Goal: Task Accomplishment & Management: Complete application form

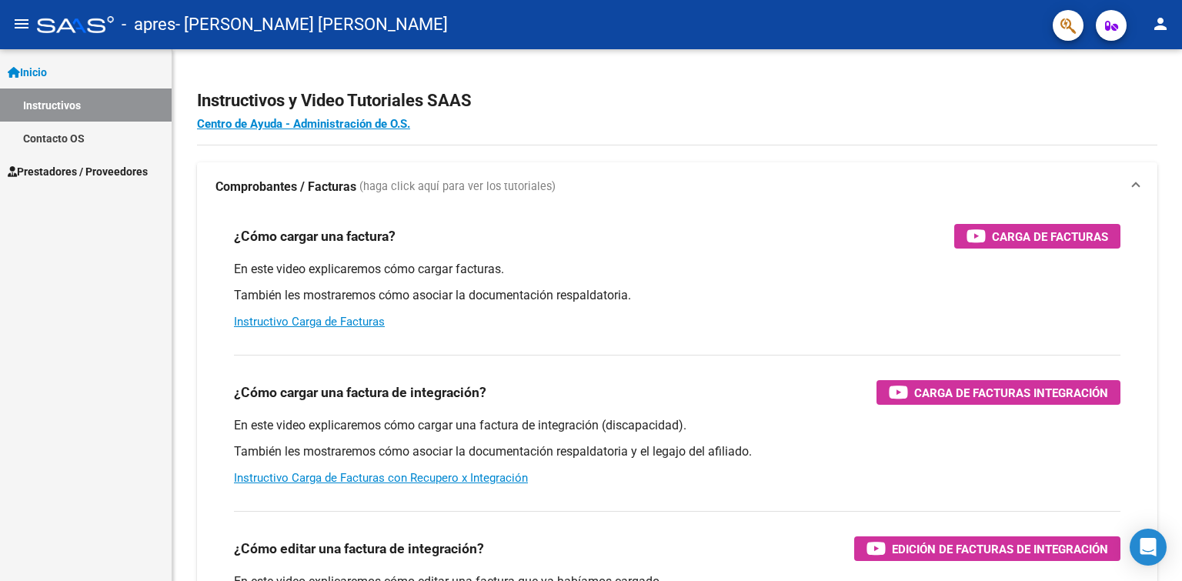
click at [110, 180] on link "Prestadores / Proveedores" at bounding box center [86, 171] width 172 height 33
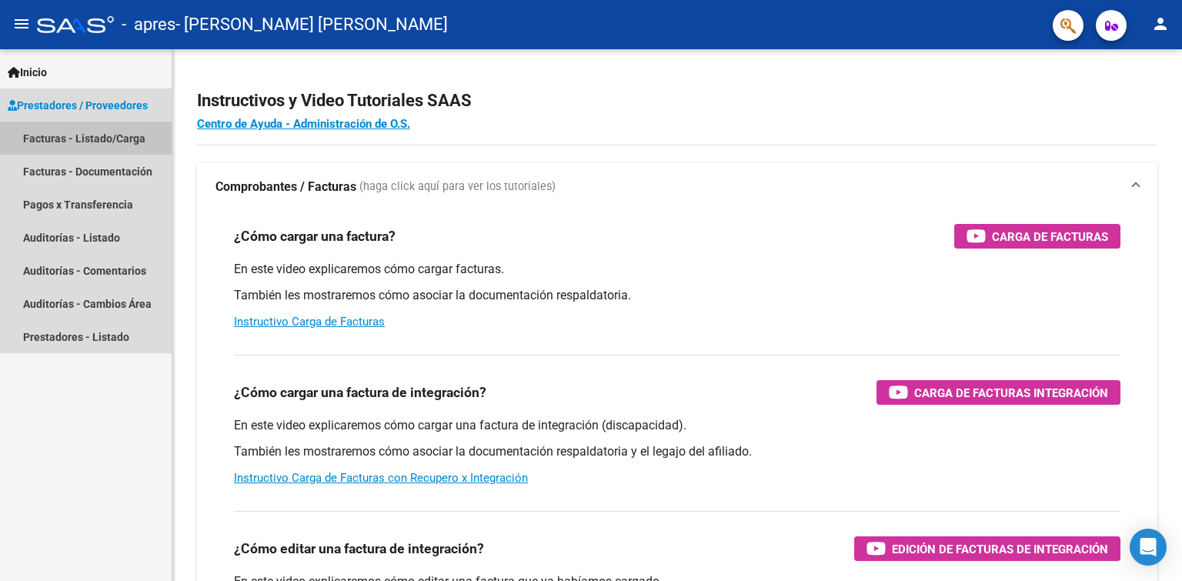
click at [51, 139] on link "Facturas - Listado/Carga" at bounding box center [86, 138] width 172 height 33
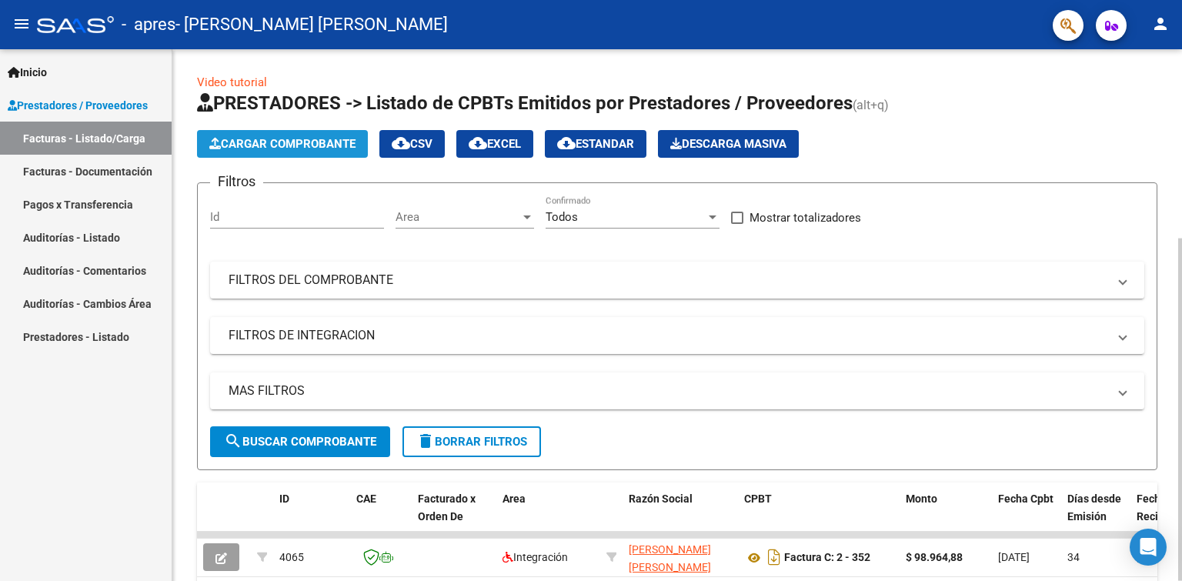
click at [283, 142] on span "Cargar Comprobante" at bounding box center [282, 144] width 146 height 14
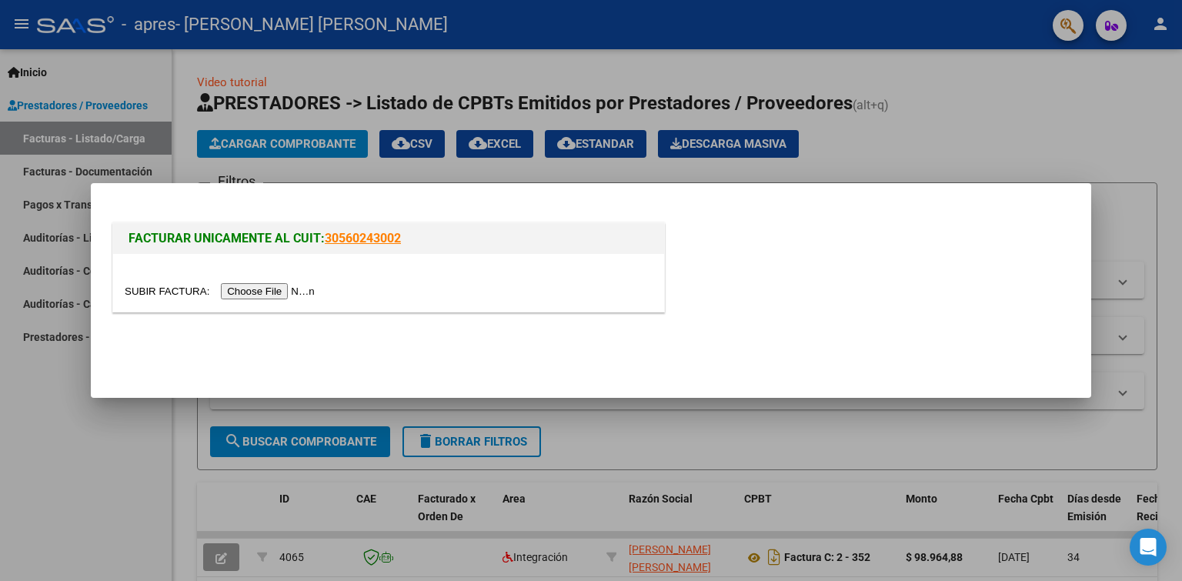
click at [254, 288] on input "file" at bounding box center [222, 291] width 195 height 16
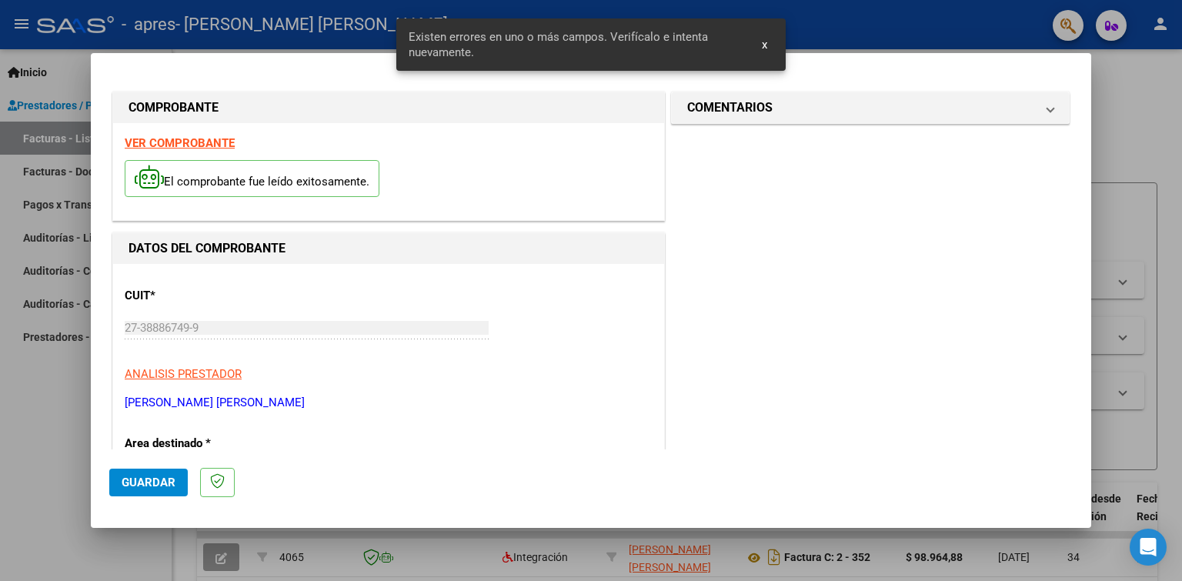
scroll to position [317, 0]
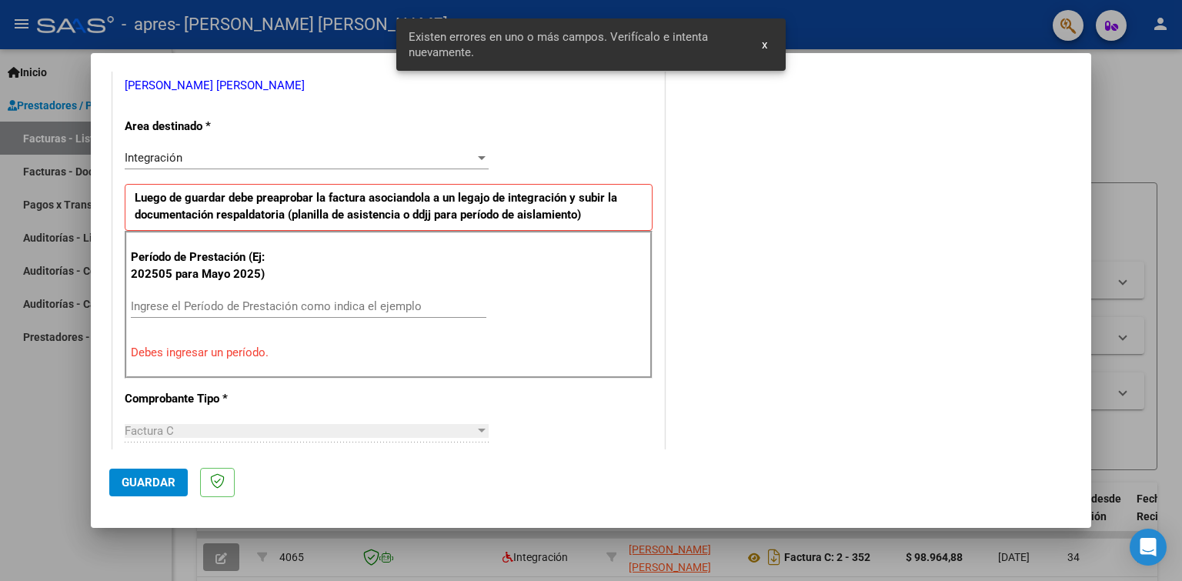
click at [320, 312] on input "Ingrese el Período de Prestación como indica el ejemplo" at bounding box center [309, 306] width 356 height 14
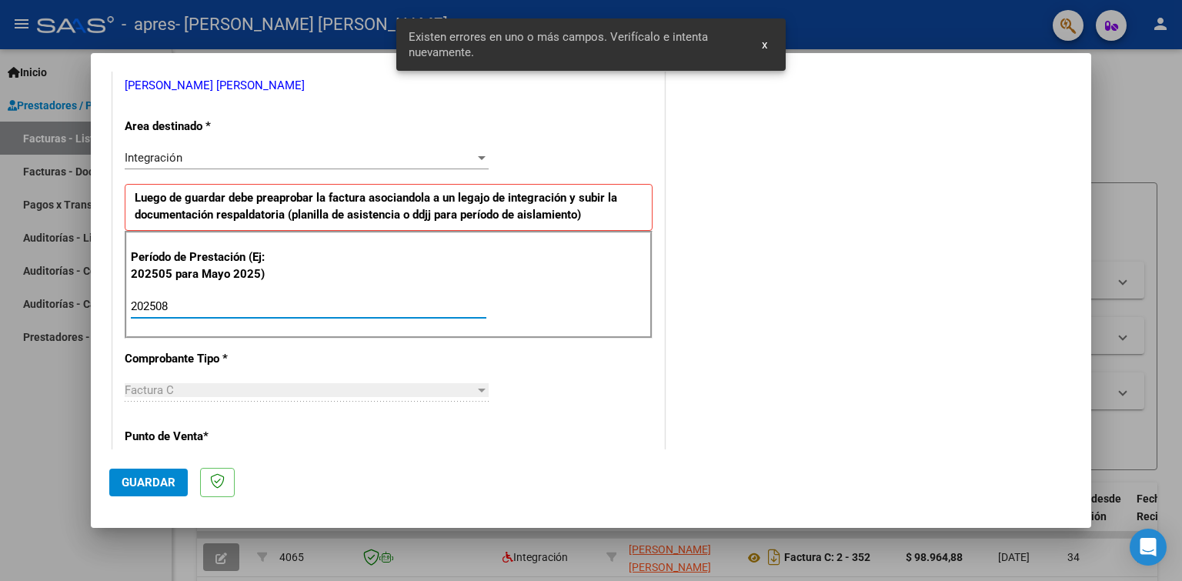
type input "202508"
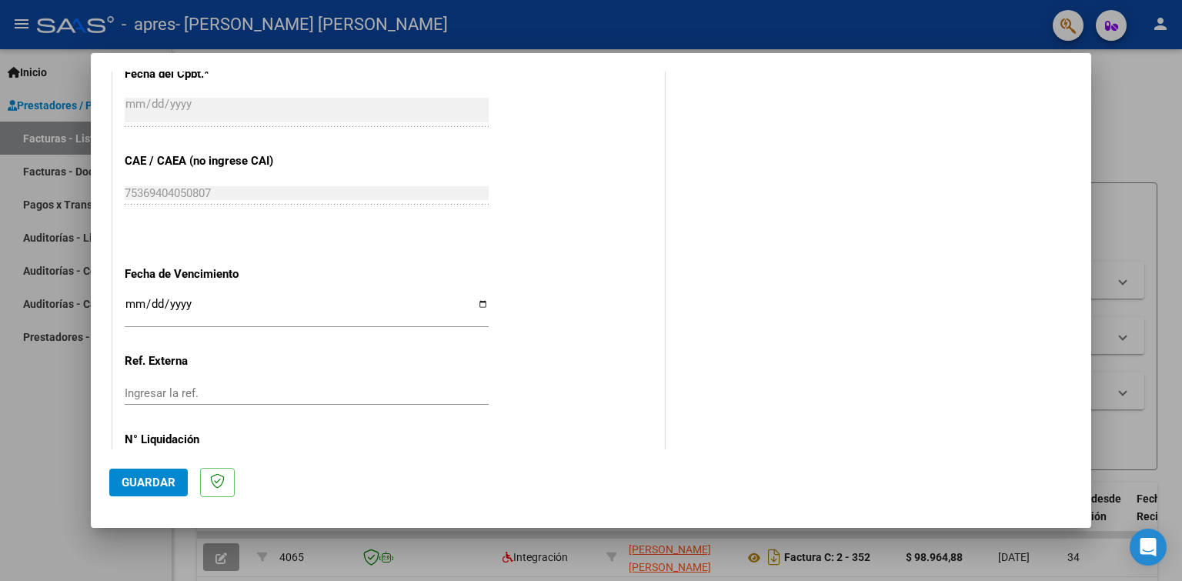
scroll to position [955, 0]
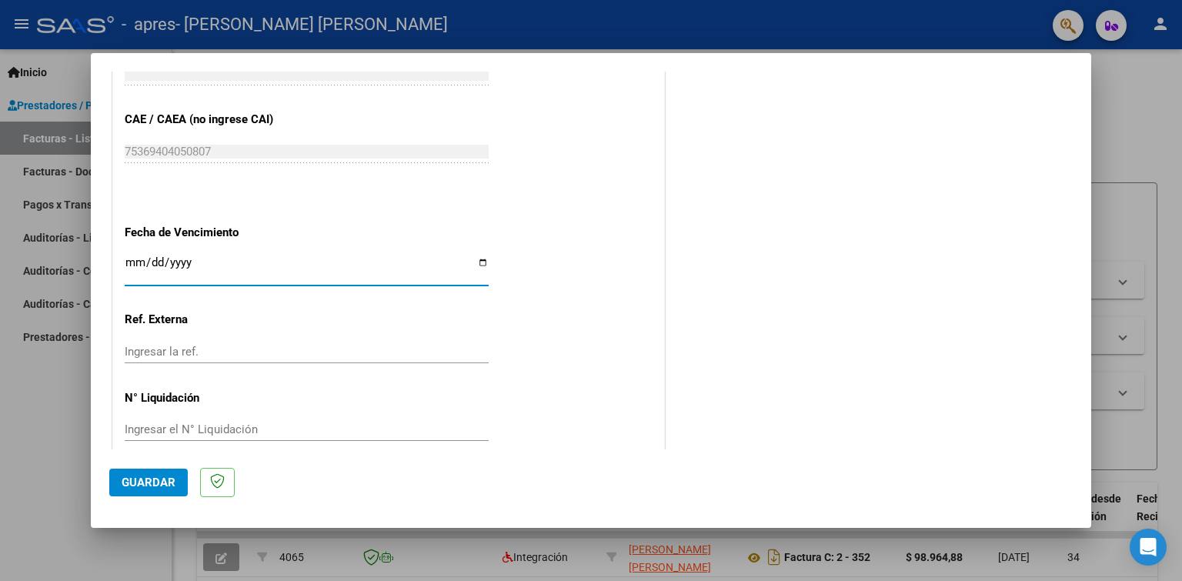
click at [294, 256] on input "Ingresar la fecha" at bounding box center [307, 268] width 364 height 25
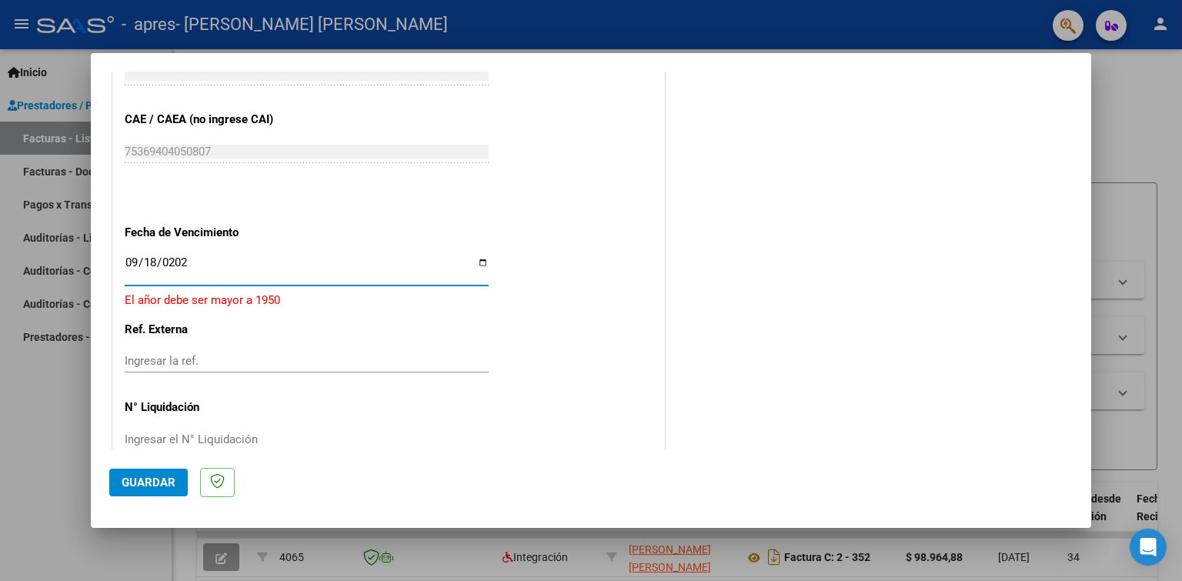
type input "[DATE]"
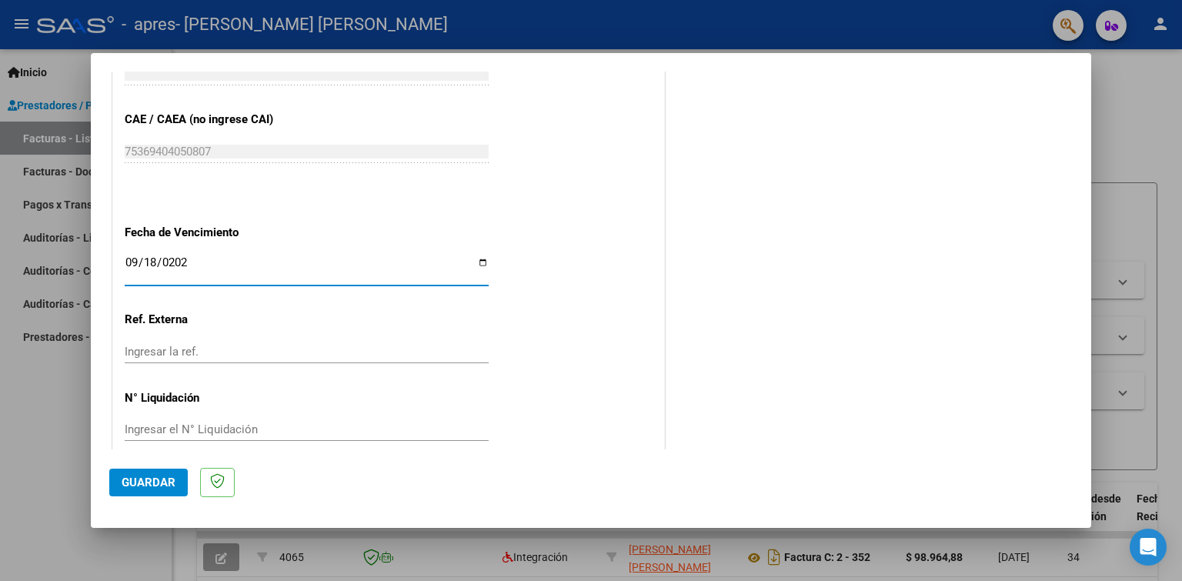
click at [155, 481] on span "Guardar" at bounding box center [149, 483] width 54 height 14
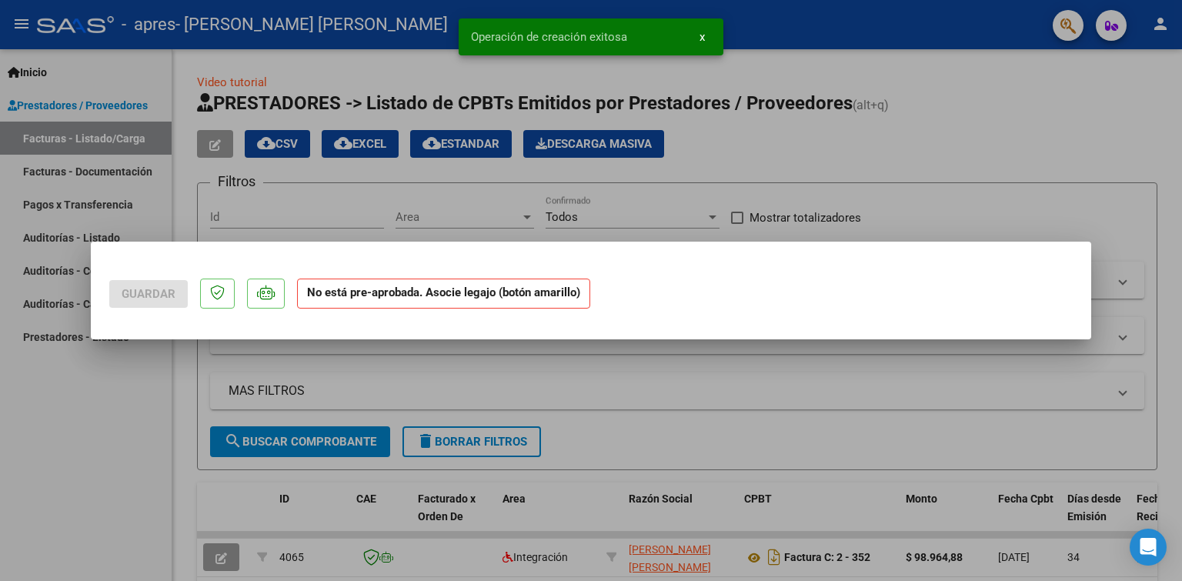
scroll to position [0, 0]
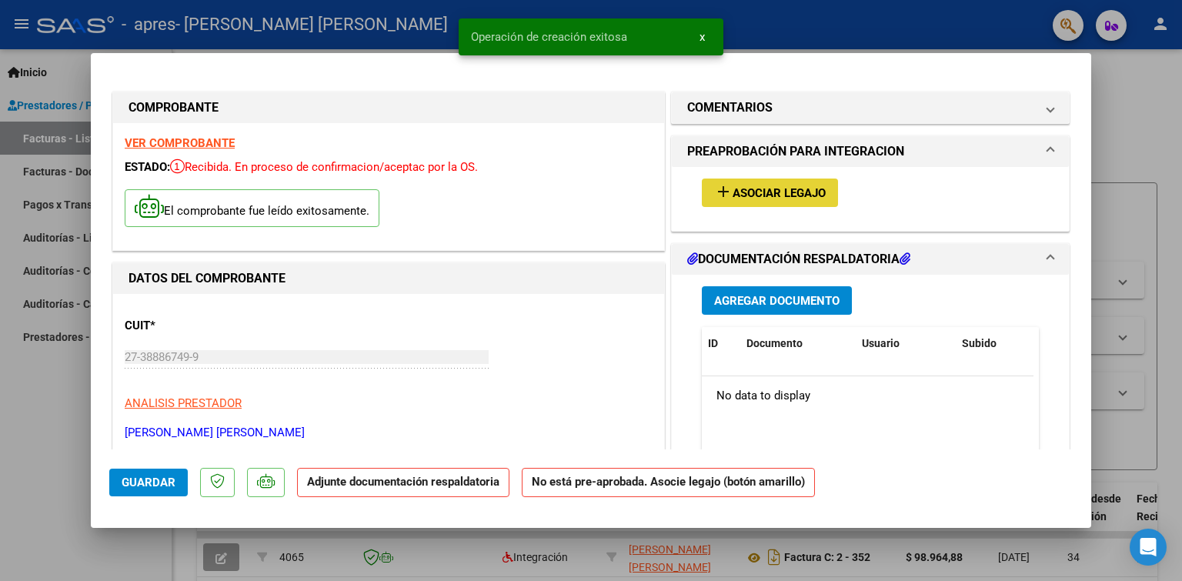
click at [764, 199] on button "add Asociar Legajo" at bounding box center [770, 193] width 136 height 28
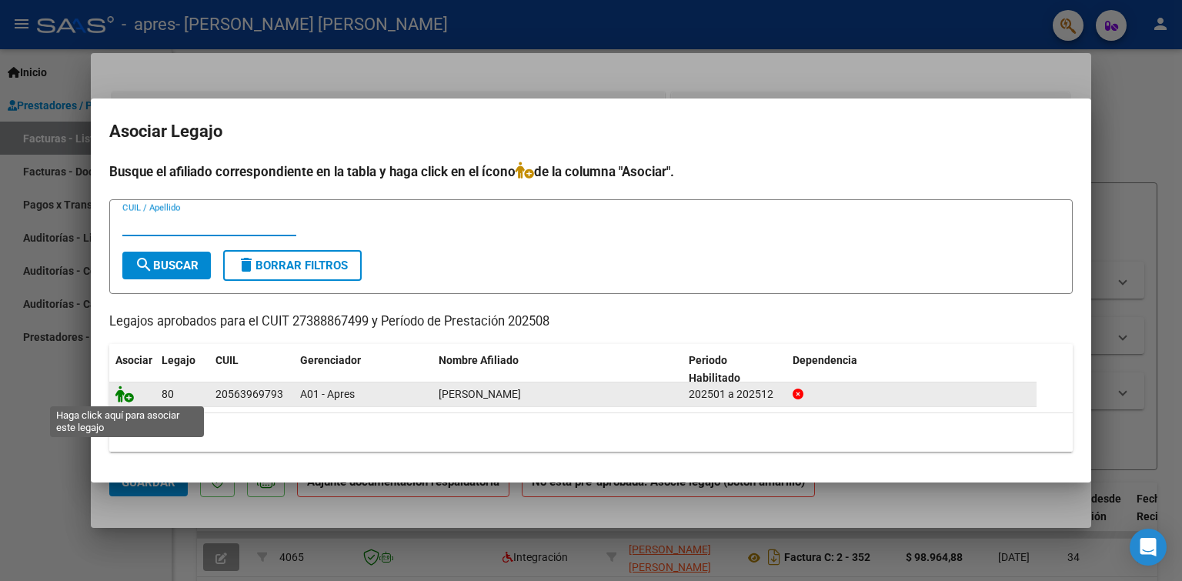
click at [124, 390] on icon at bounding box center [124, 394] width 18 height 17
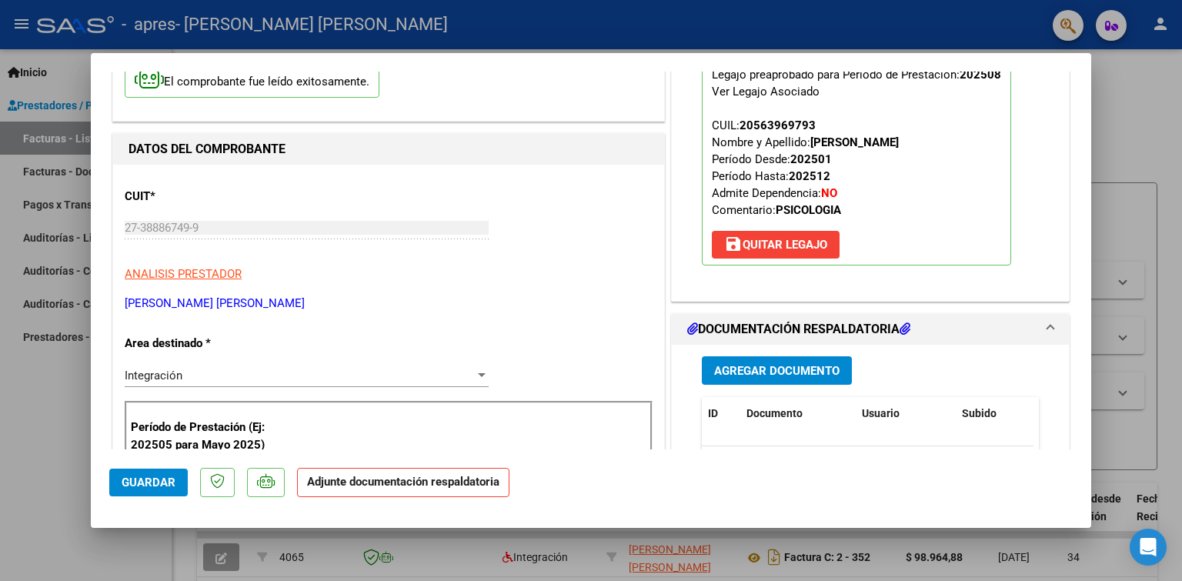
scroll to position [154, 0]
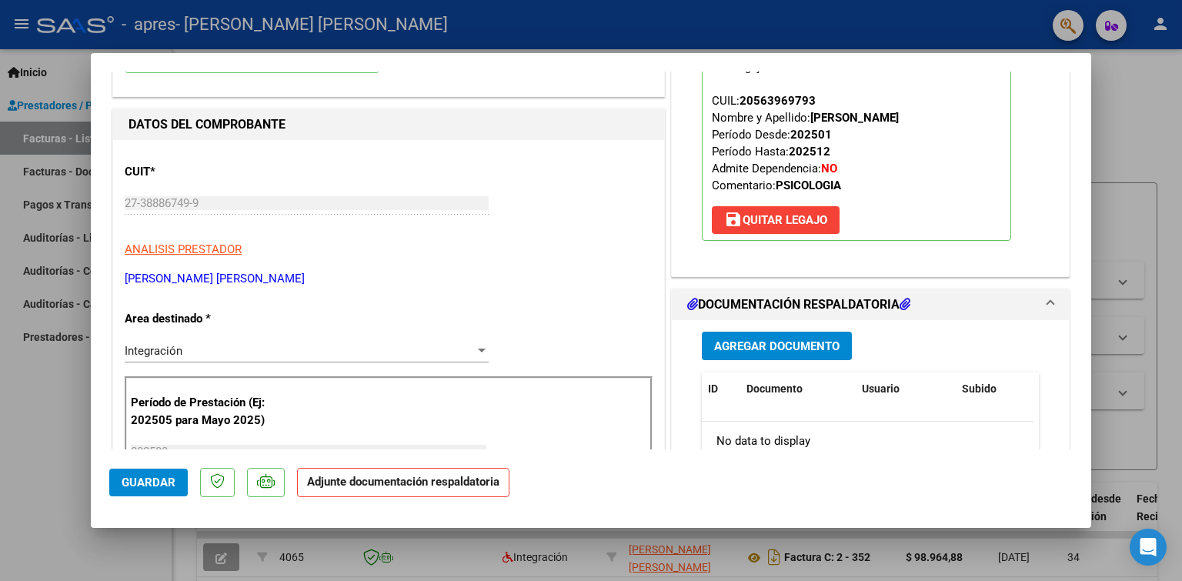
click at [758, 348] on span "Agregar Documento" at bounding box center [776, 346] width 125 height 14
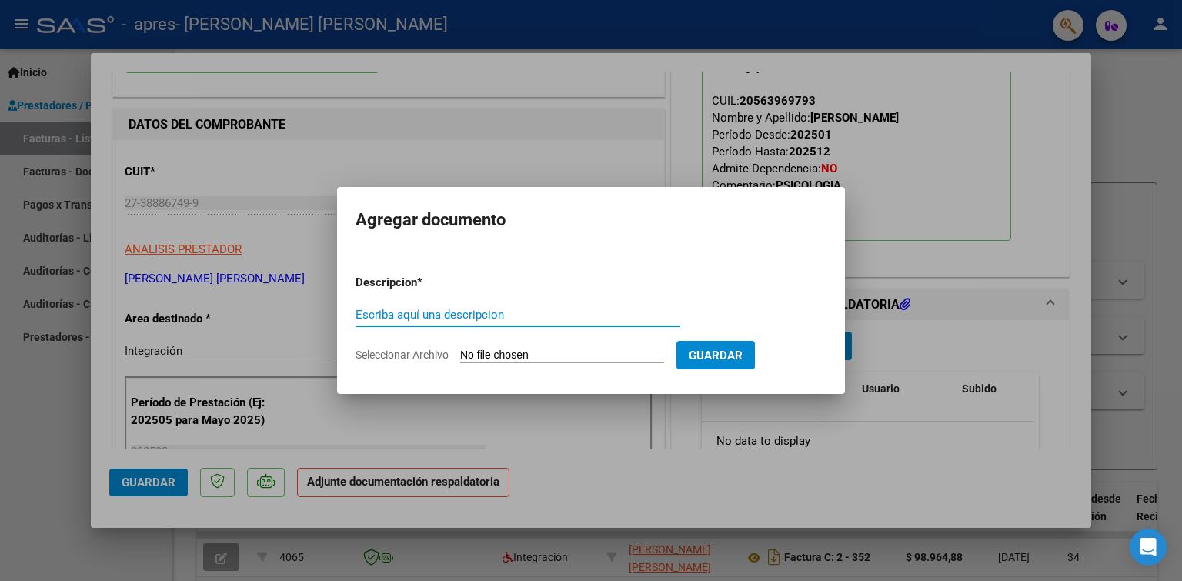
click at [389, 310] on input "Escriba aquí una descripcion" at bounding box center [518, 315] width 325 height 14
type input "Planilla de asistencia"
click at [546, 356] on input "Seleccionar Archivo" at bounding box center [562, 356] width 204 height 15
type input "C:\fakepath\Planilla de asistencia.pdf"
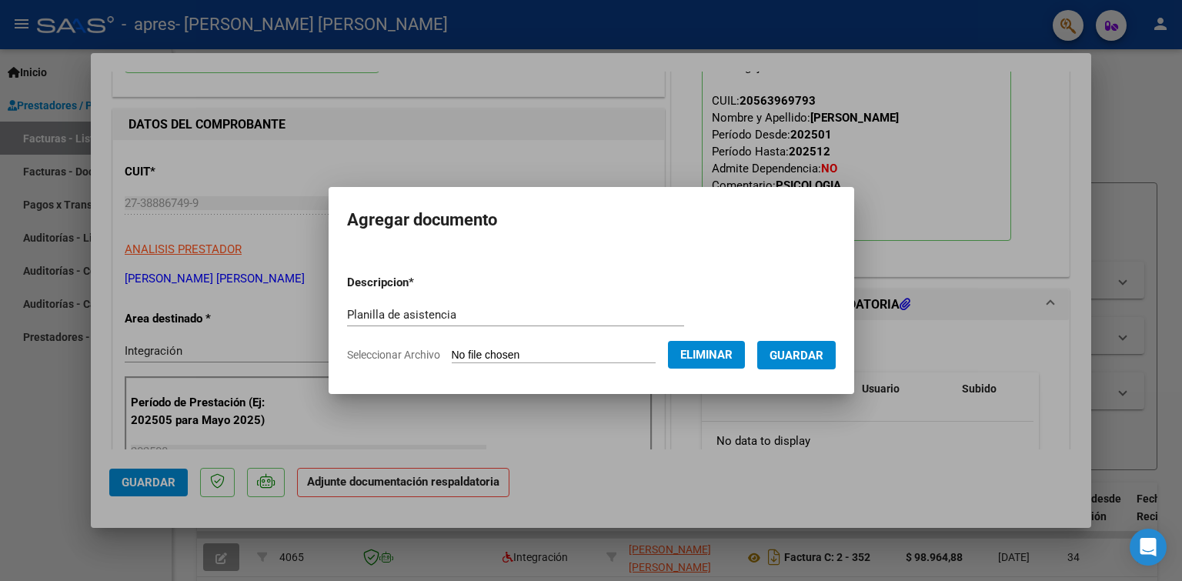
click at [797, 356] on span "Guardar" at bounding box center [797, 356] width 54 height 14
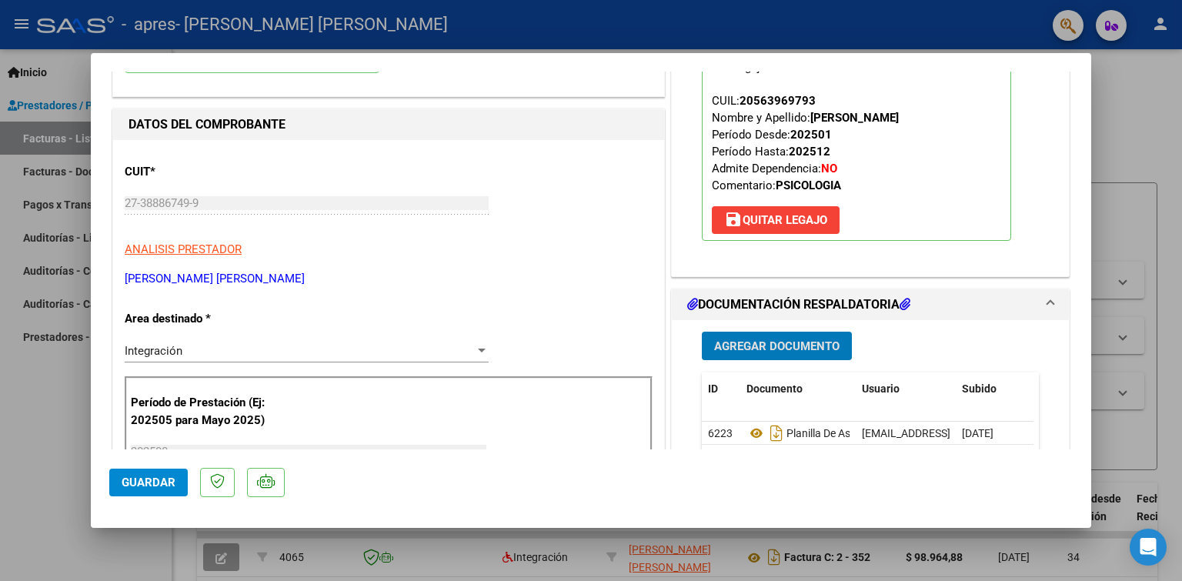
click at [168, 486] on span "Guardar" at bounding box center [149, 483] width 54 height 14
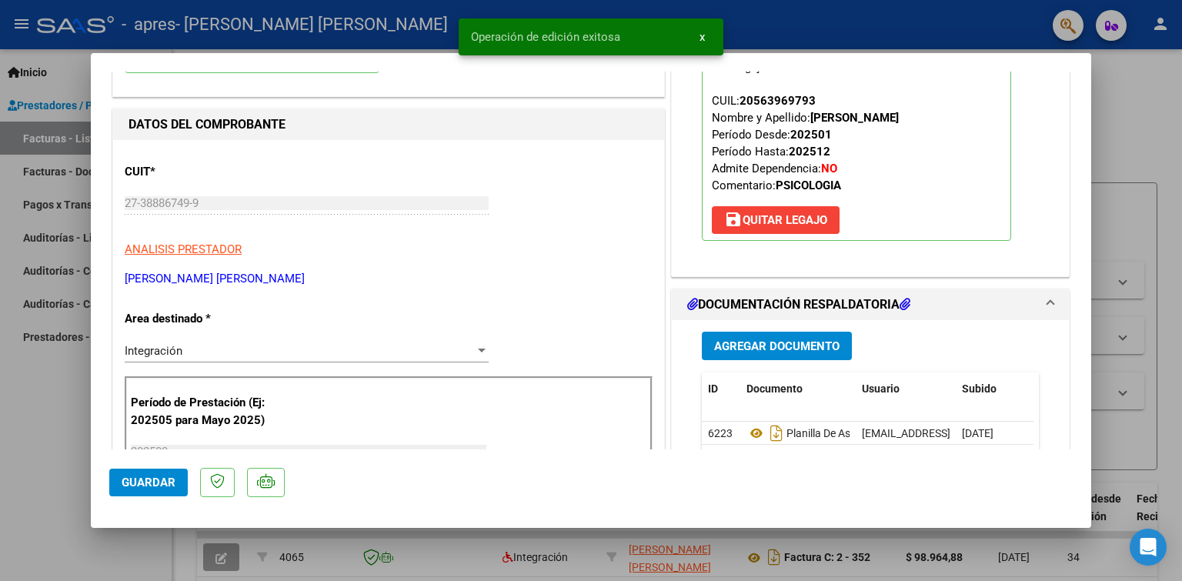
click at [25, 370] on div at bounding box center [591, 290] width 1182 height 581
type input "$ 0,00"
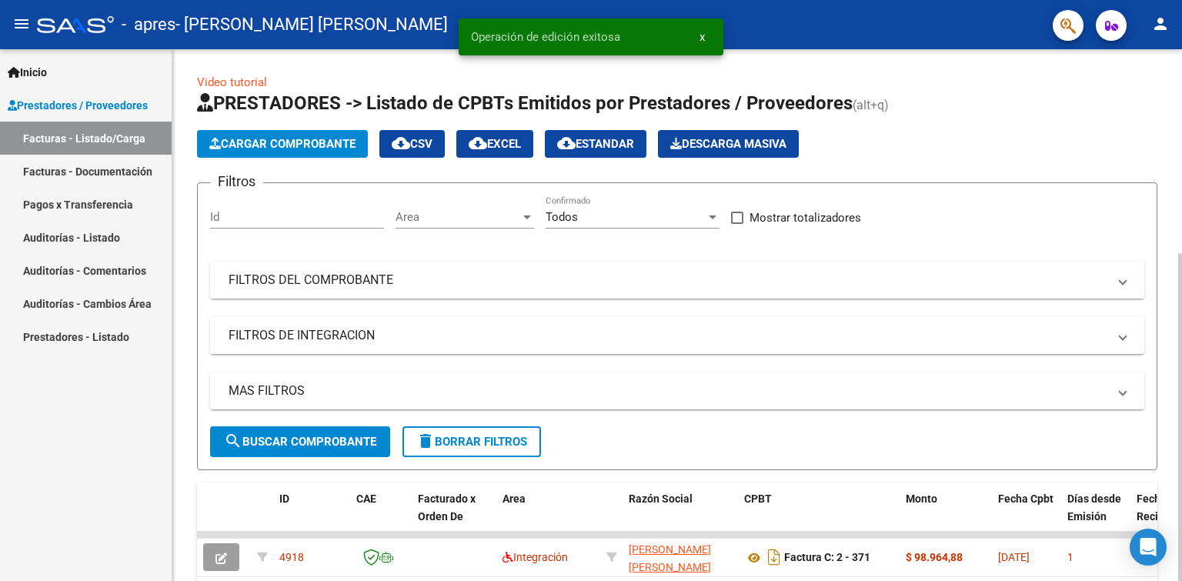
click at [289, 149] on span "Cargar Comprobante" at bounding box center [282, 144] width 146 height 14
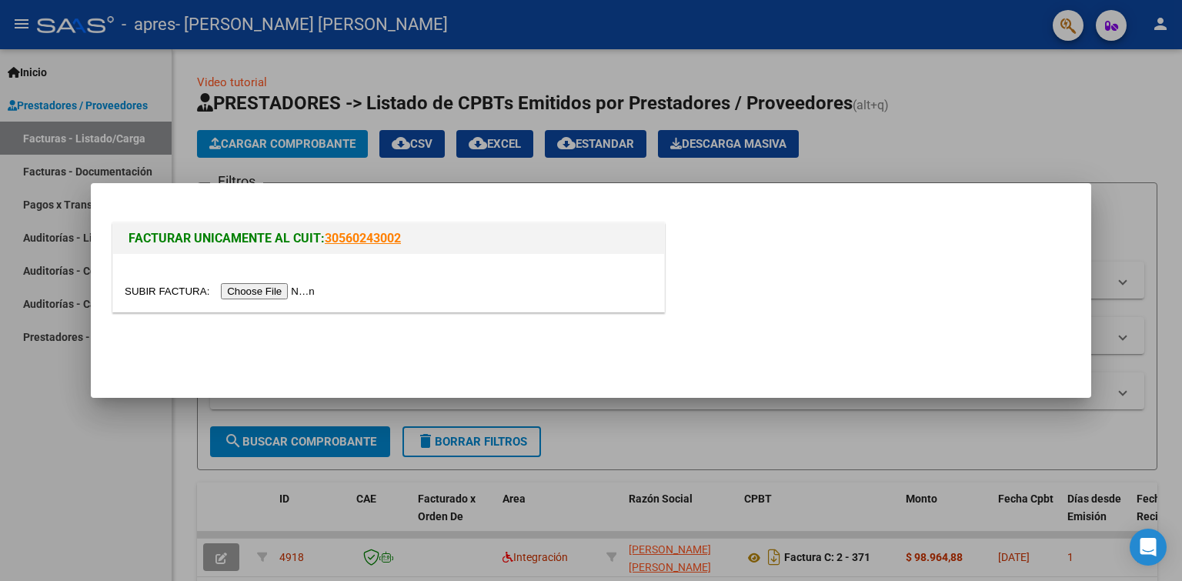
click at [289, 289] on input "file" at bounding box center [222, 291] width 195 height 16
click at [1139, 172] on div at bounding box center [591, 290] width 1182 height 581
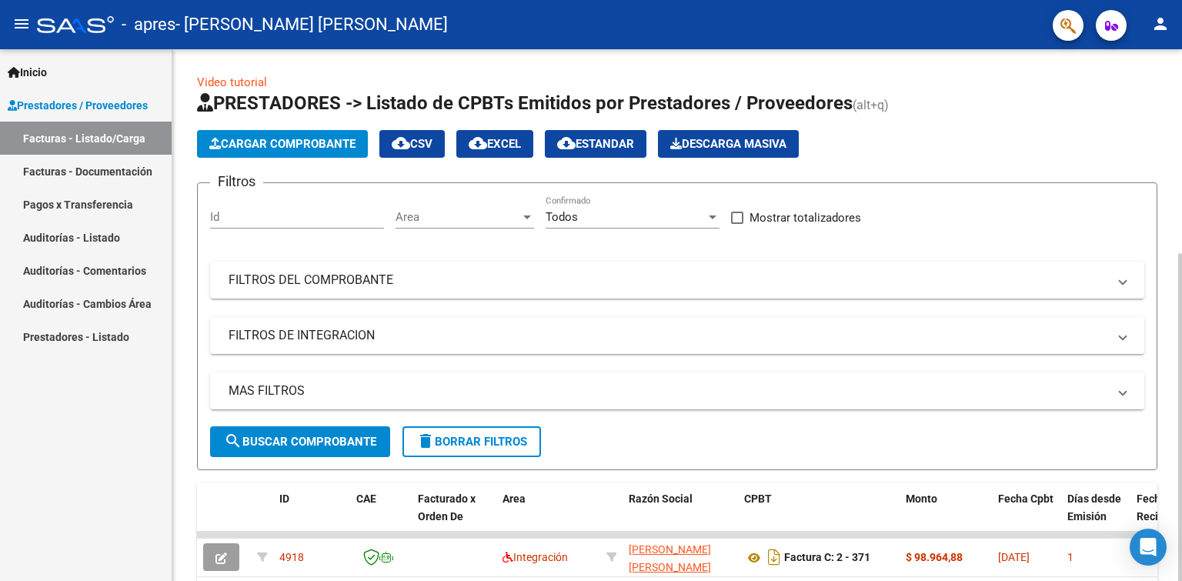
scroll to position [231, 0]
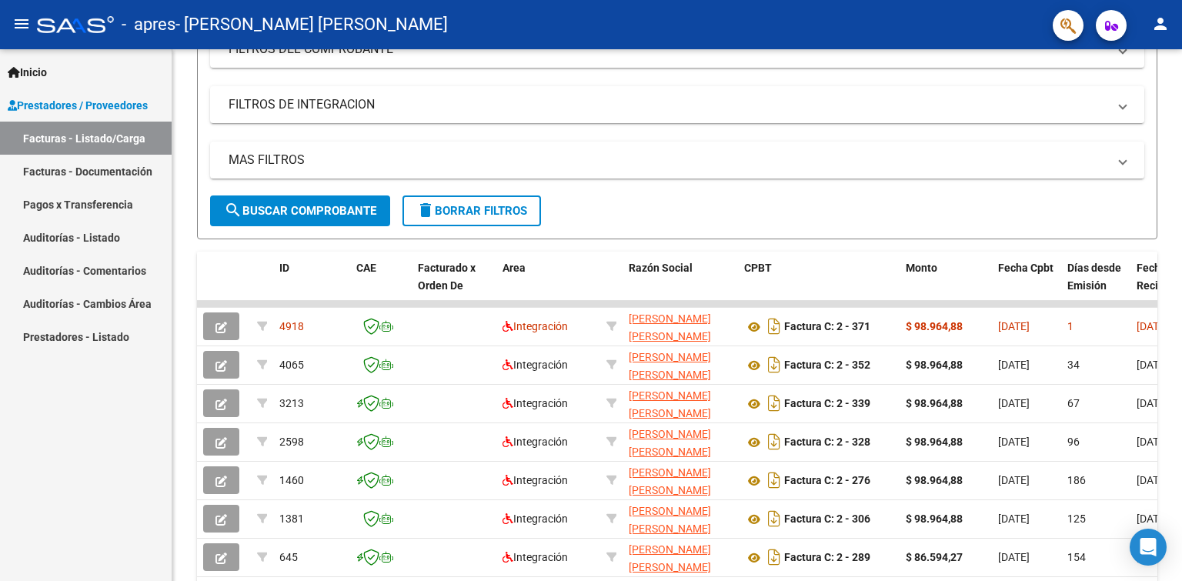
click at [1162, 32] on mat-icon "person" at bounding box center [1160, 24] width 18 height 18
click at [1141, 109] on button "exit_to_app Salir" at bounding box center [1129, 101] width 94 height 37
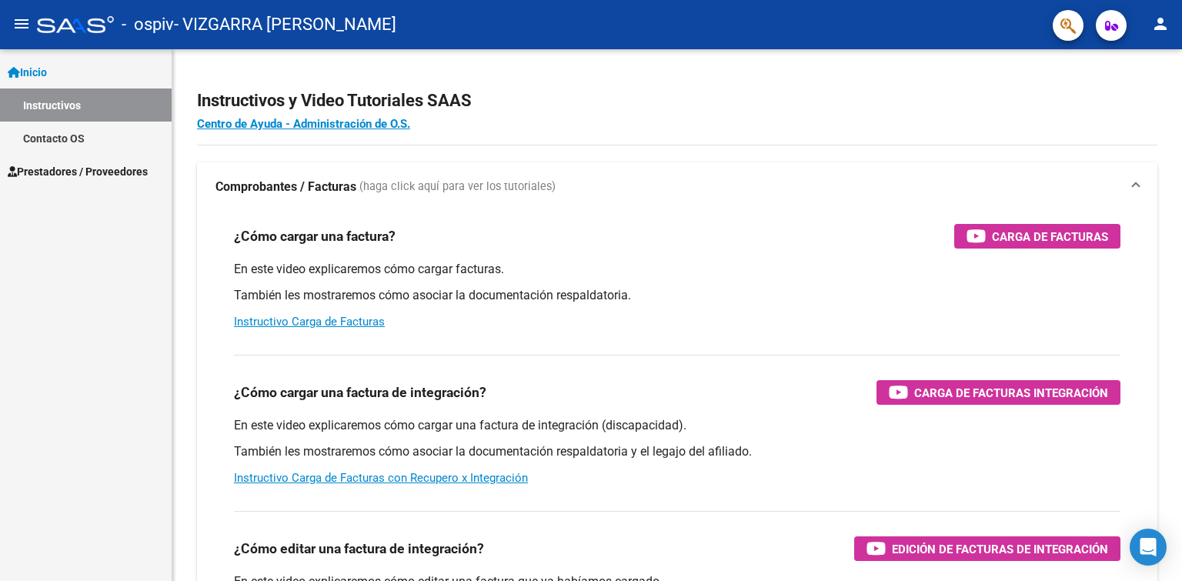
click at [46, 168] on span "Prestadores / Proveedores" at bounding box center [78, 171] width 140 height 17
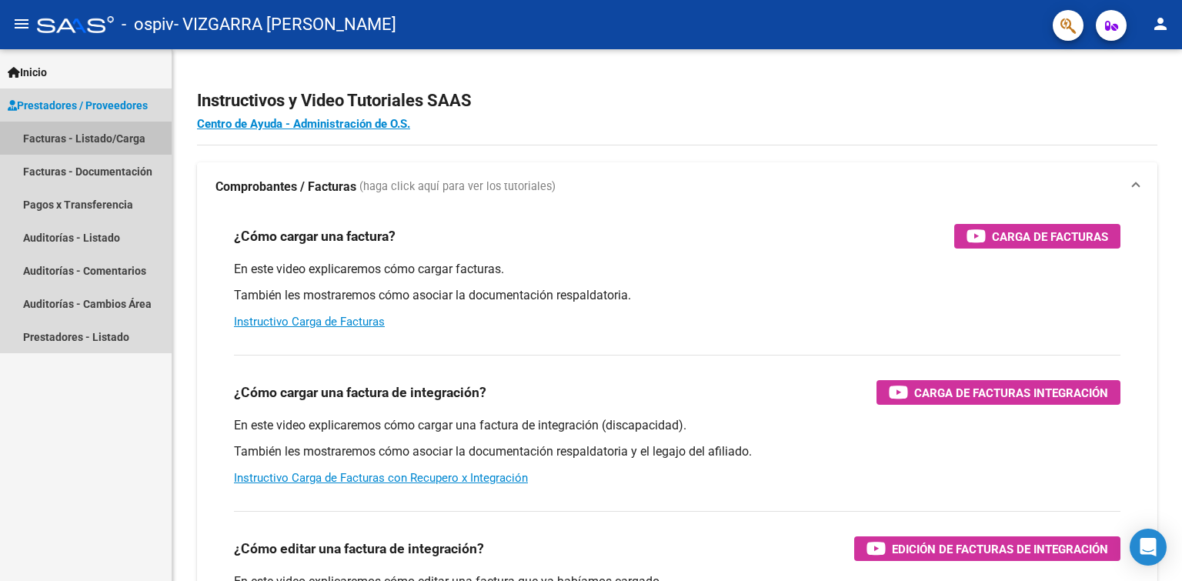
click at [62, 131] on link "Facturas - Listado/Carga" at bounding box center [86, 138] width 172 height 33
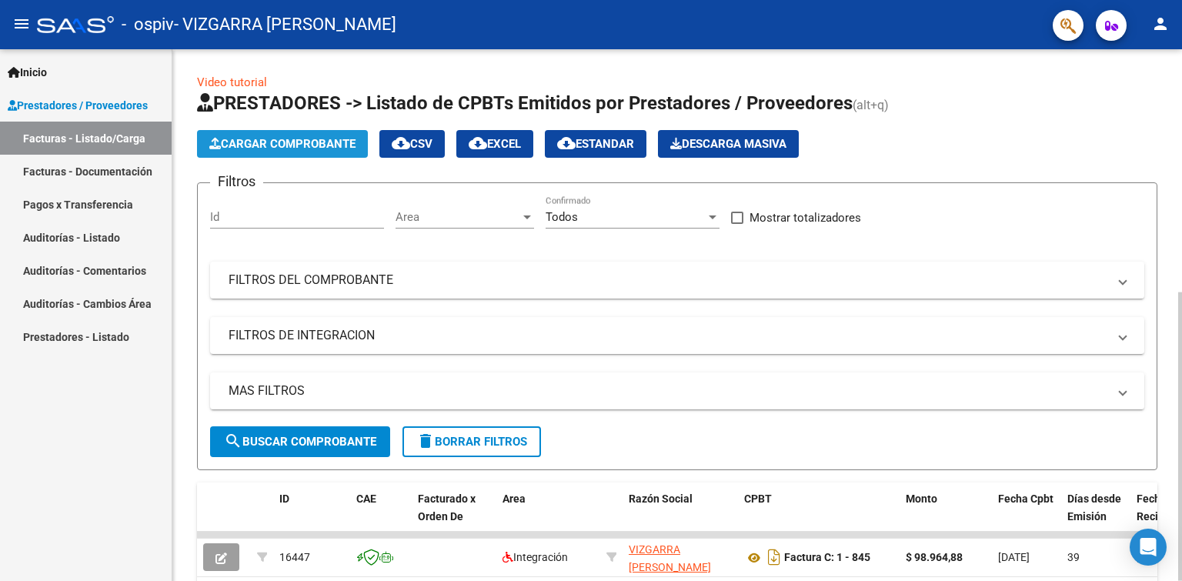
click at [283, 135] on button "Cargar Comprobante" at bounding box center [282, 144] width 171 height 28
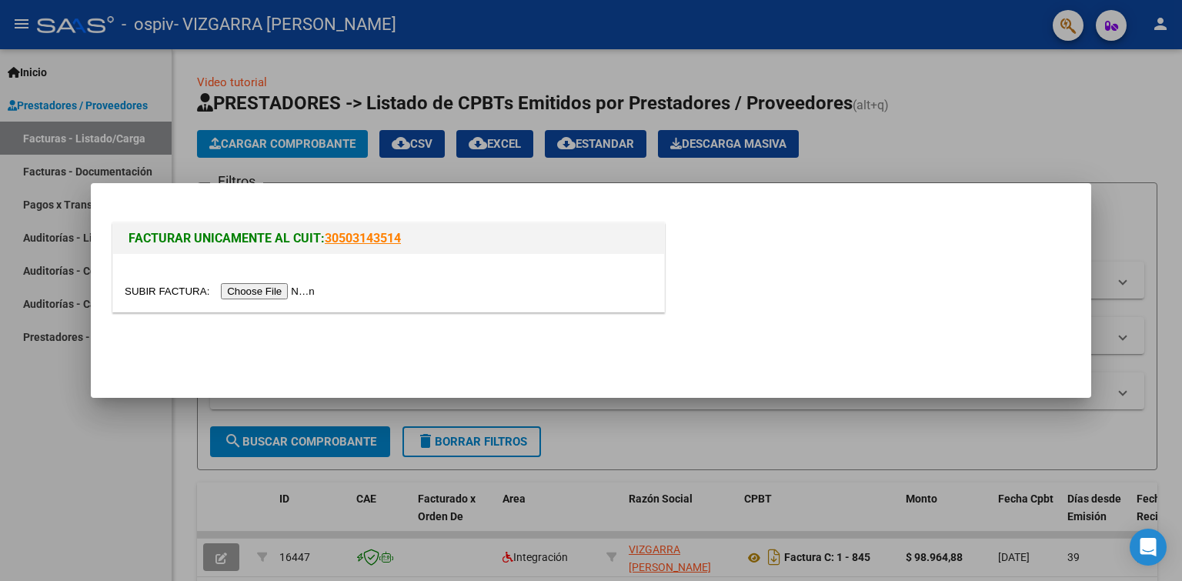
click at [296, 289] on input "file" at bounding box center [222, 291] width 195 height 16
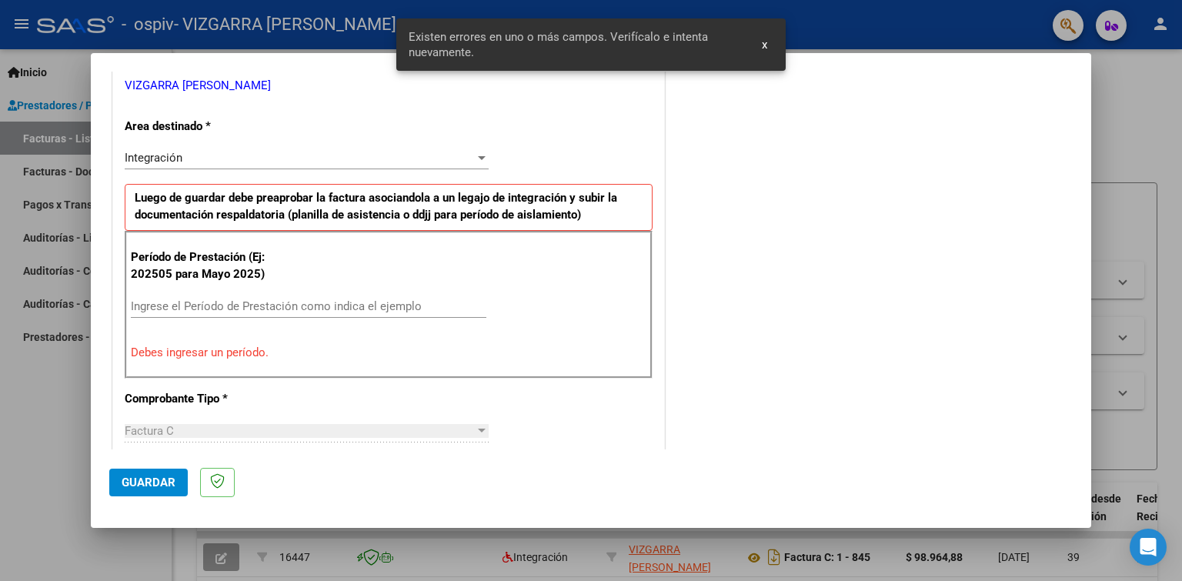
scroll to position [471, 0]
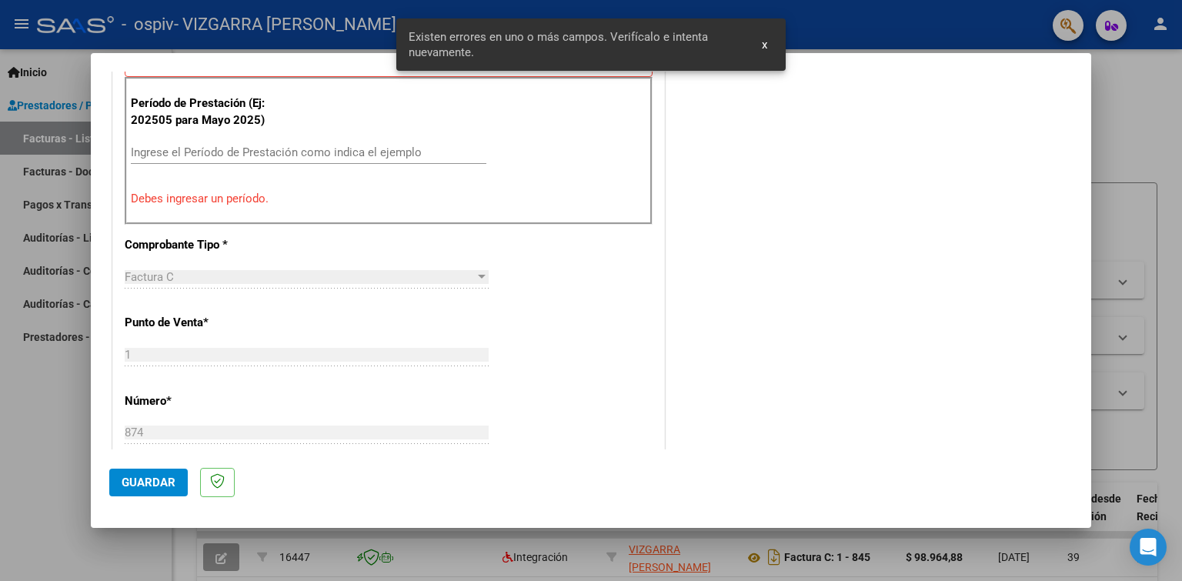
click at [324, 153] on input "Ingrese el Período de Prestación como indica el ejemplo" at bounding box center [309, 152] width 356 height 14
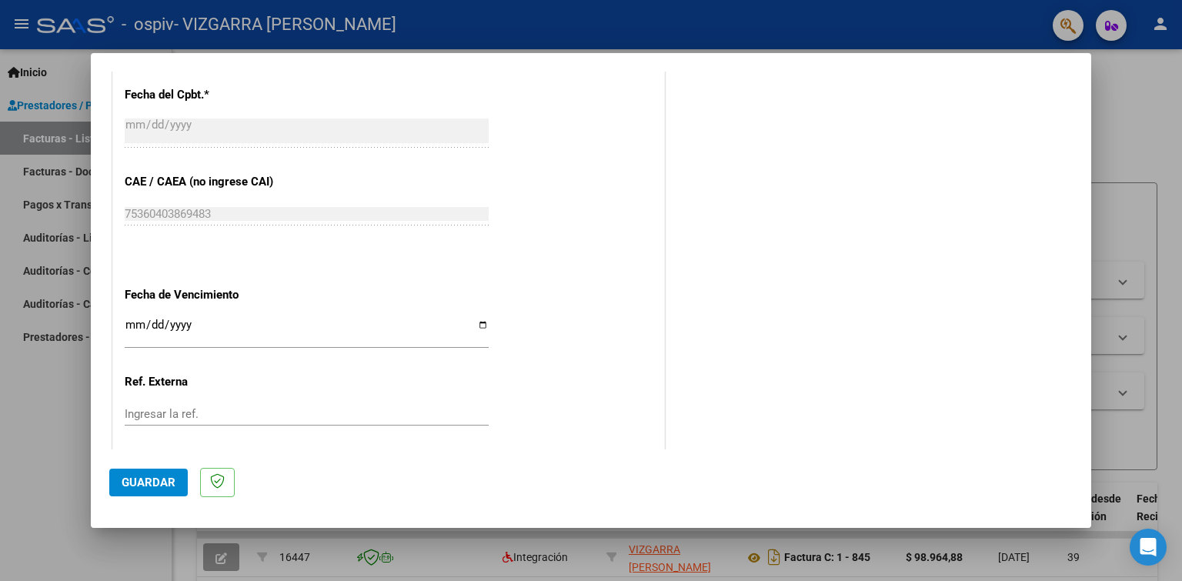
scroll to position [933, 0]
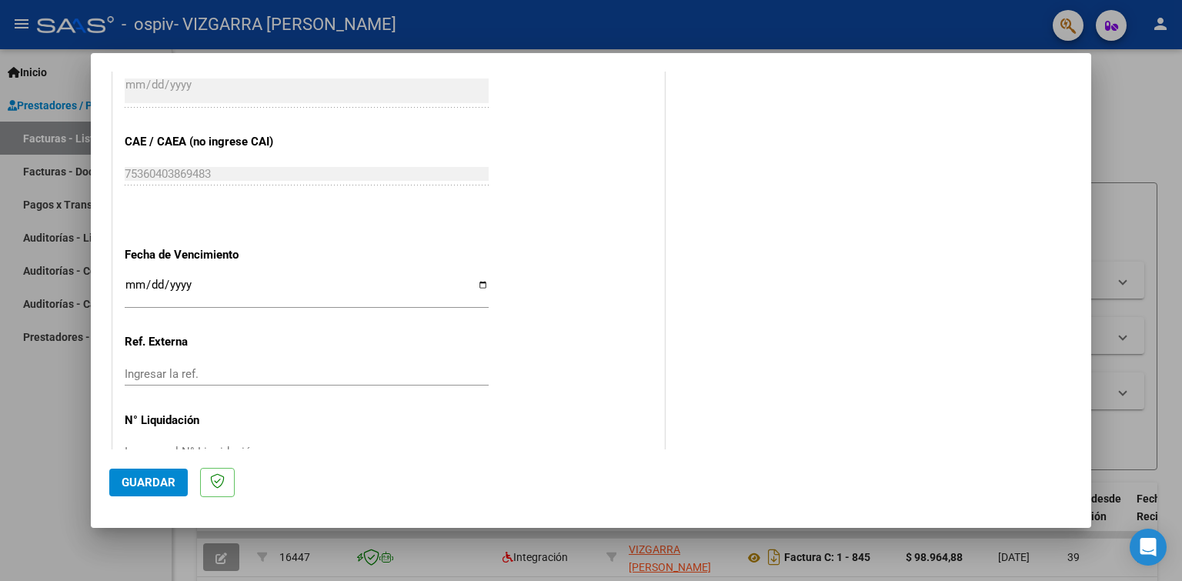
type input "202508"
click at [340, 279] on input "Ingresar la fecha" at bounding box center [307, 291] width 364 height 25
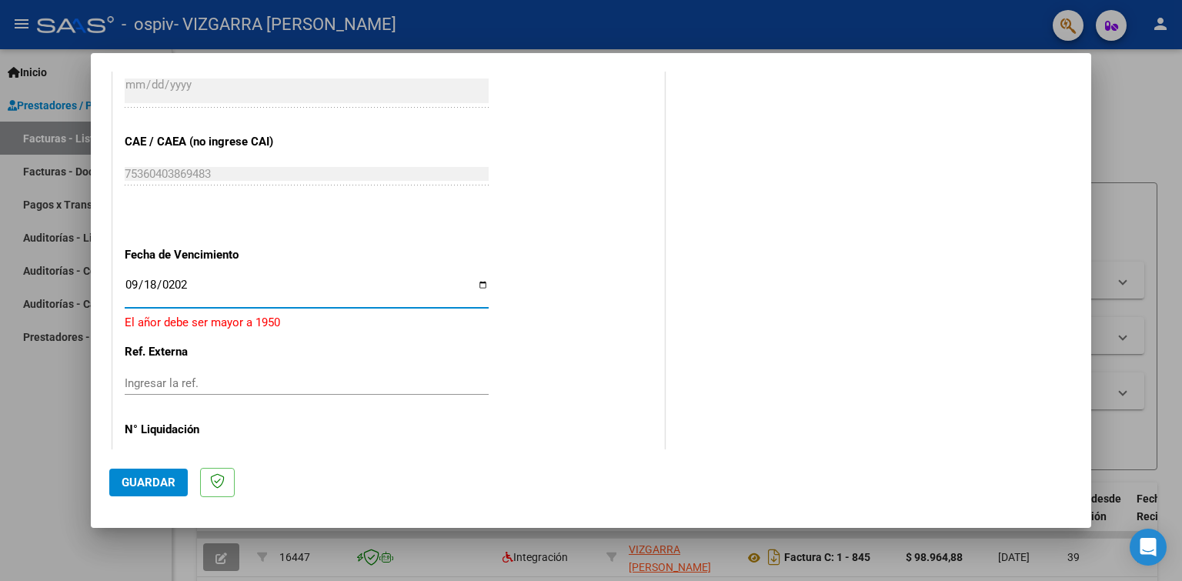
type input "[DATE]"
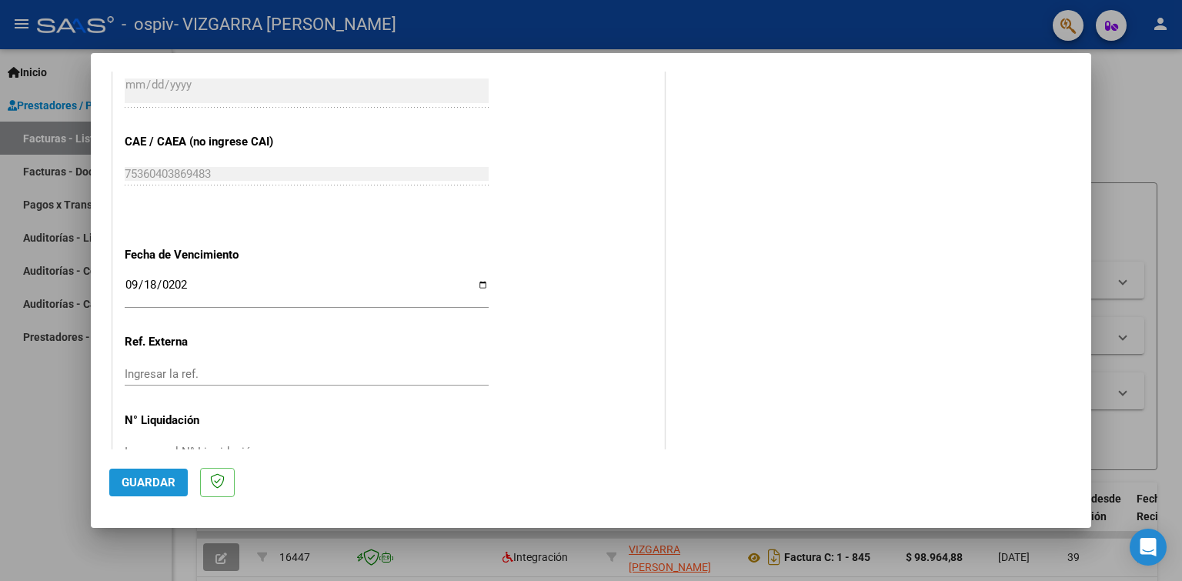
click at [155, 481] on span "Guardar" at bounding box center [149, 483] width 54 height 14
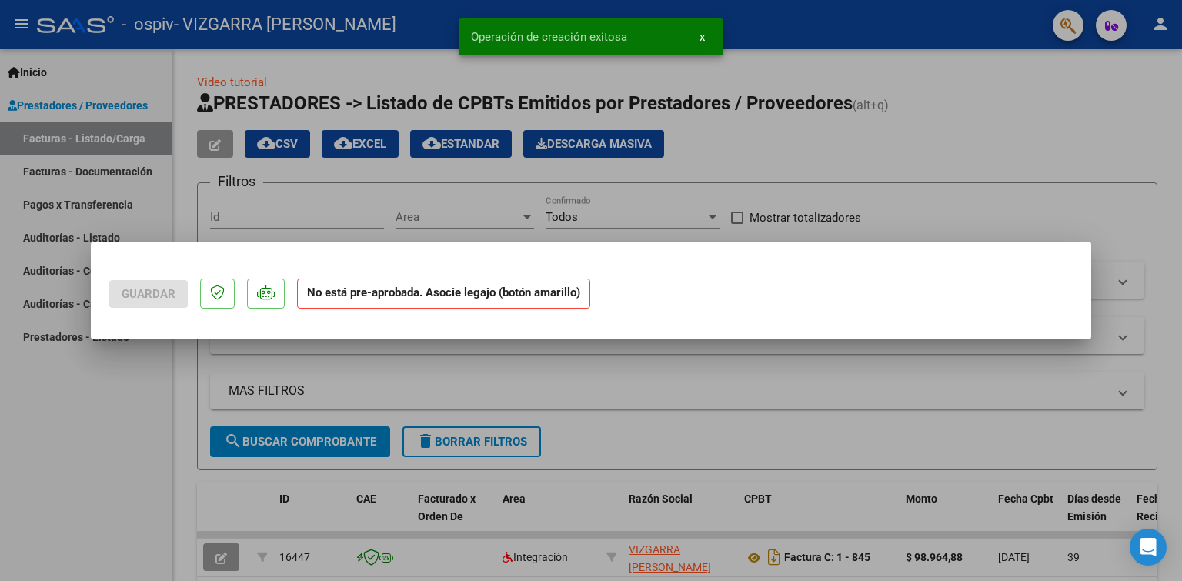
scroll to position [0, 0]
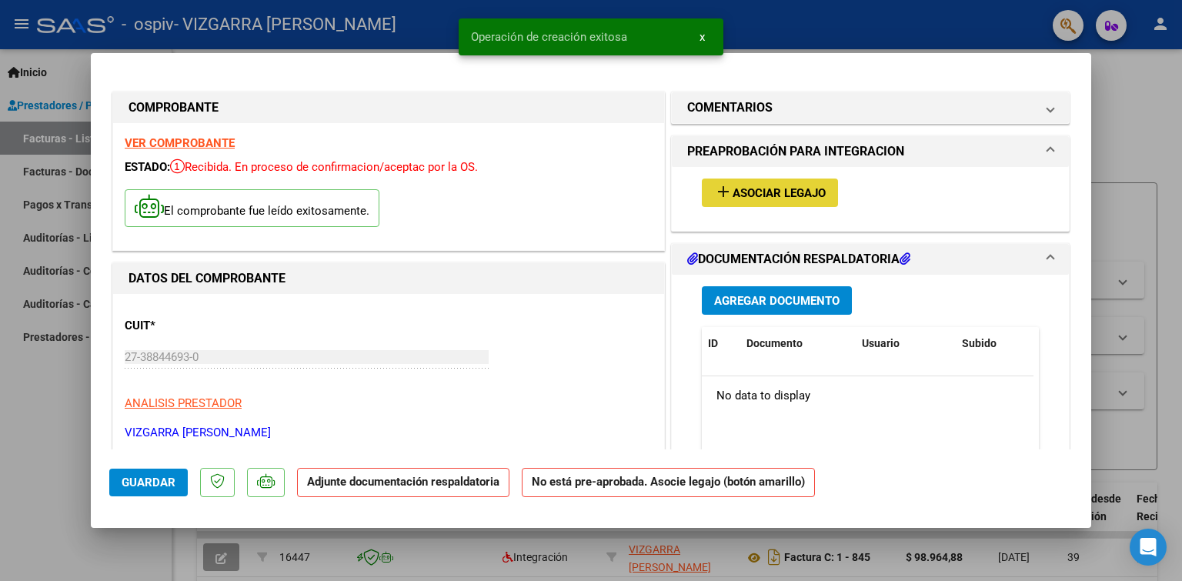
click at [758, 199] on span "Asociar Legajo" at bounding box center [779, 193] width 93 height 14
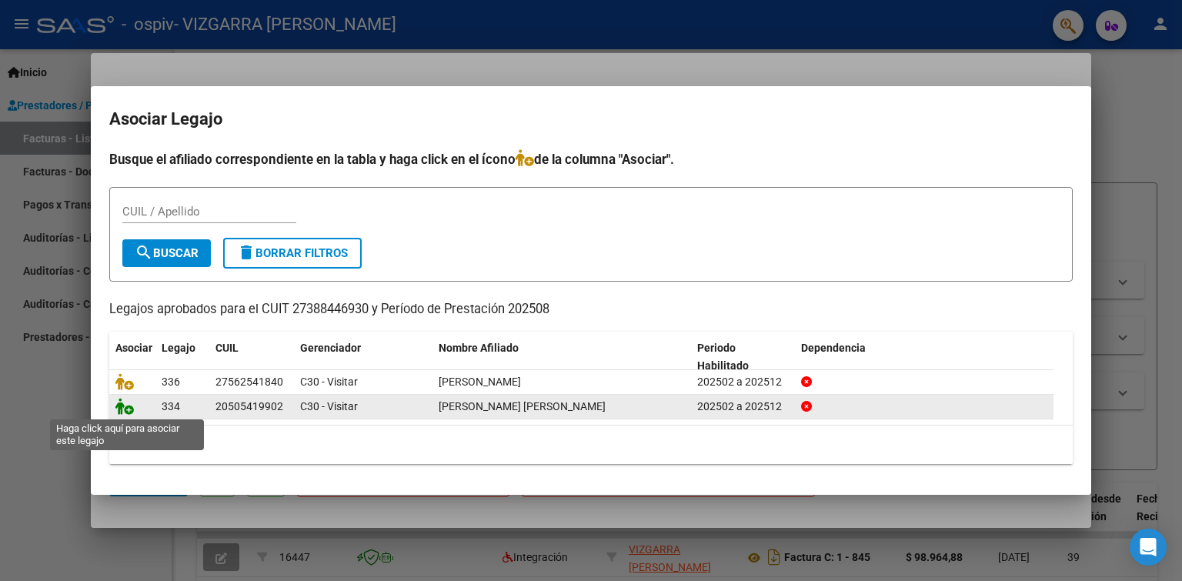
click at [131, 410] on icon at bounding box center [124, 406] width 18 height 17
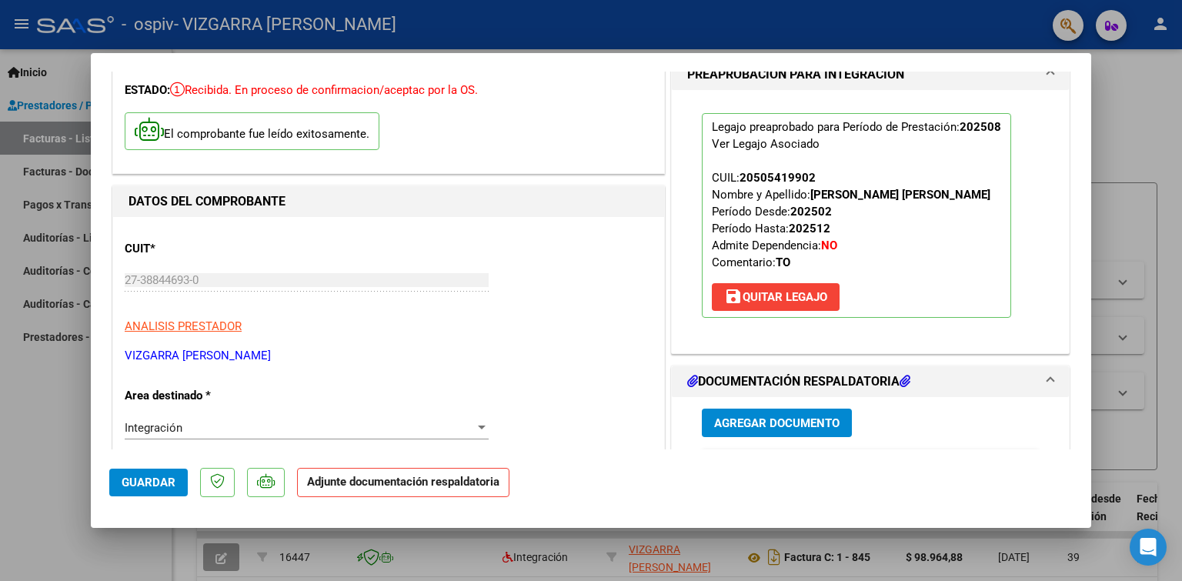
scroll to position [231, 0]
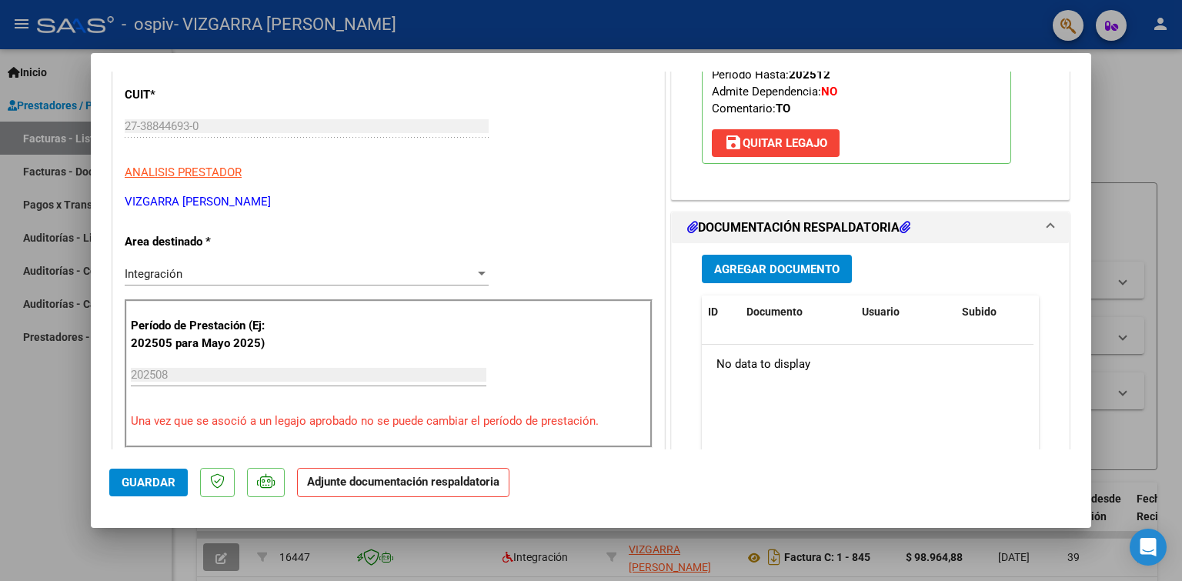
click at [739, 256] on button "Agregar Documento" at bounding box center [777, 269] width 150 height 28
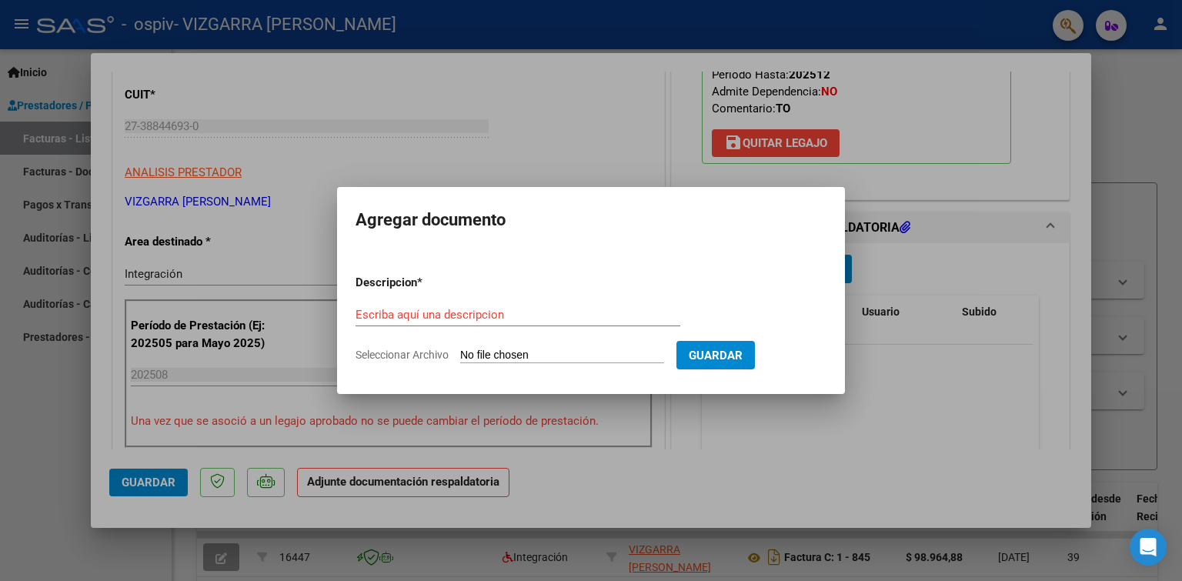
click at [491, 328] on div "Escriba aquí una descripcion" at bounding box center [518, 322] width 325 height 38
click at [501, 319] on input "Escriba aquí una descripcion" at bounding box center [518, 315] width 325 height 14
type input "planilla de asistencia"
click at [510, 353] on input "Seleccionar Archivo" at bounding box center [562, 356] width 204 height 15
type input "C:\fakepath\Planilla de asistencia.pdf"
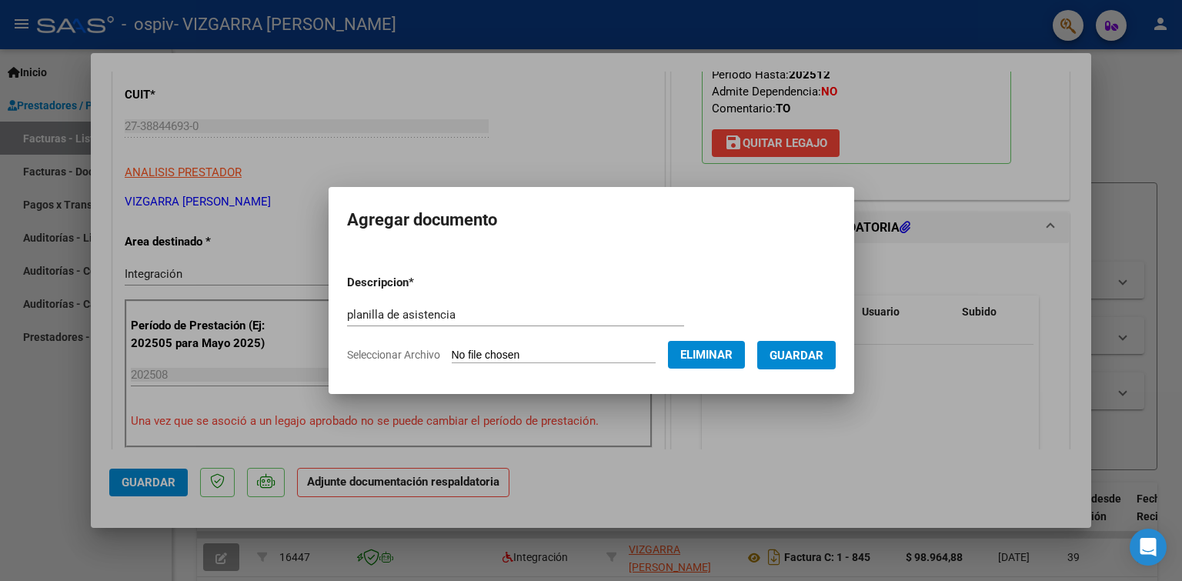
click at [801, 365] on button "Guardar" at bounding box center [796, 355] width 79 height 28
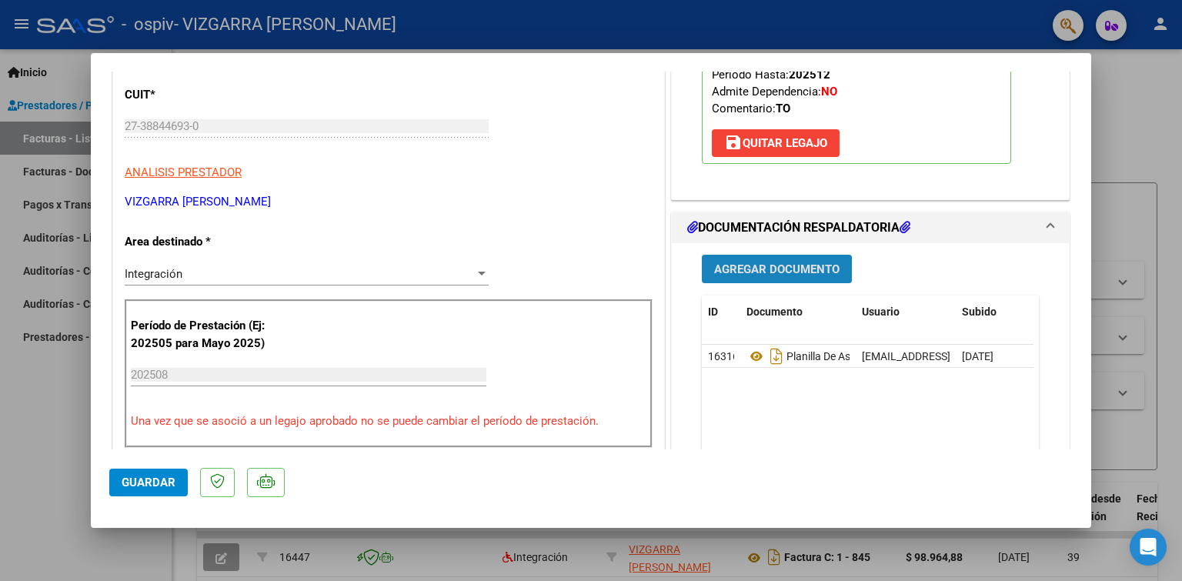
click at [747, 269] on span "Agregar Documento" at bounding box center [776, 269] width 125 height 14
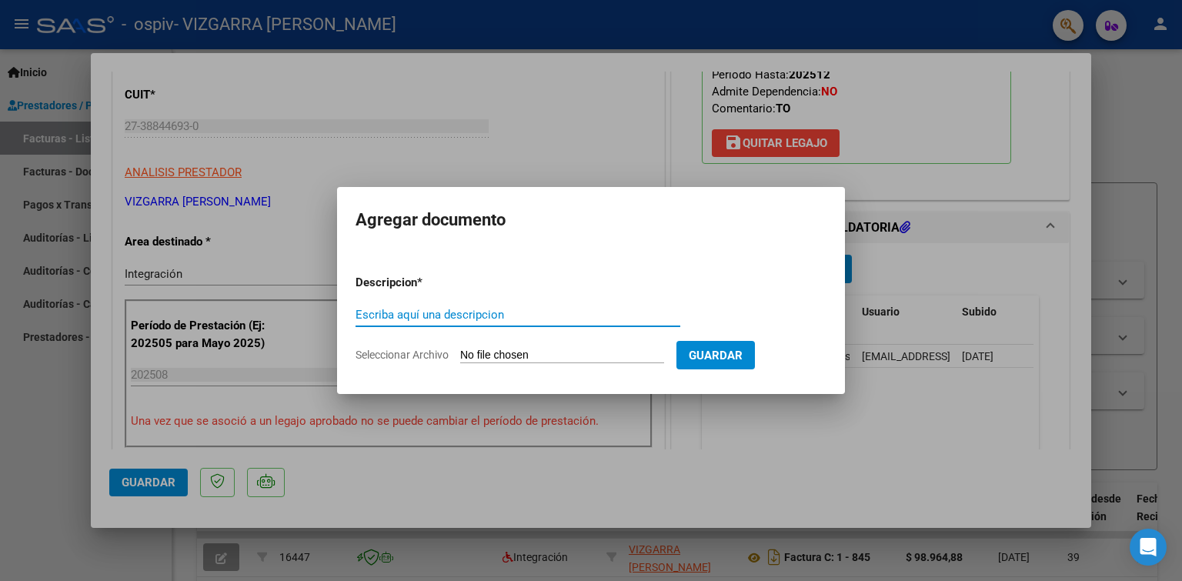
click at [440, 315] on input "Escriba aquí una descripcion" at bounding box center [518, 315] width 325 height 14
type input "Presupuesto aprobado"
click at [529, 349] on input "Seleccionar Archivo" at bounding box center [562, 356] width 204 height 15
type input "C:\fakepath\Autorizacion.pdf"
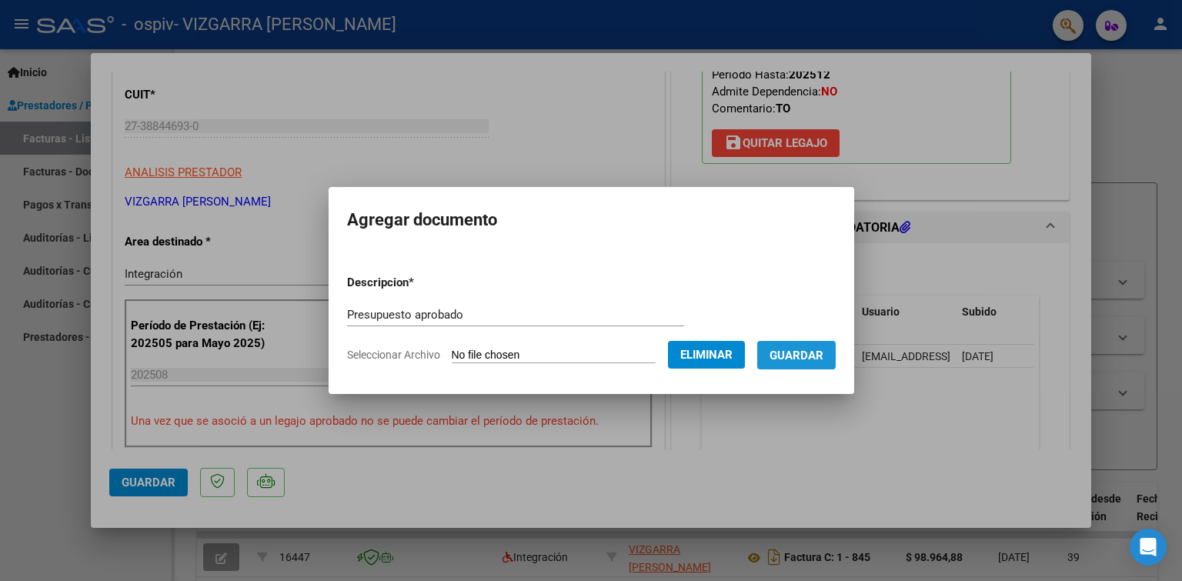
click at [797, 359] on span "Guardar" at bounding box center [797, 356] width 54 height 14
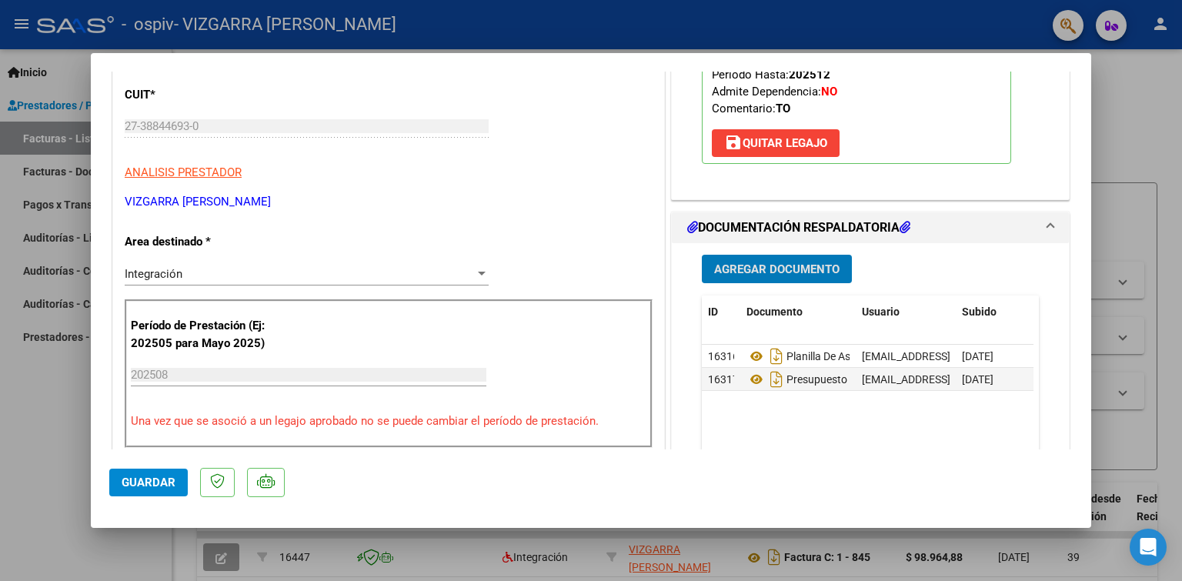
scroll to position [308, 0]
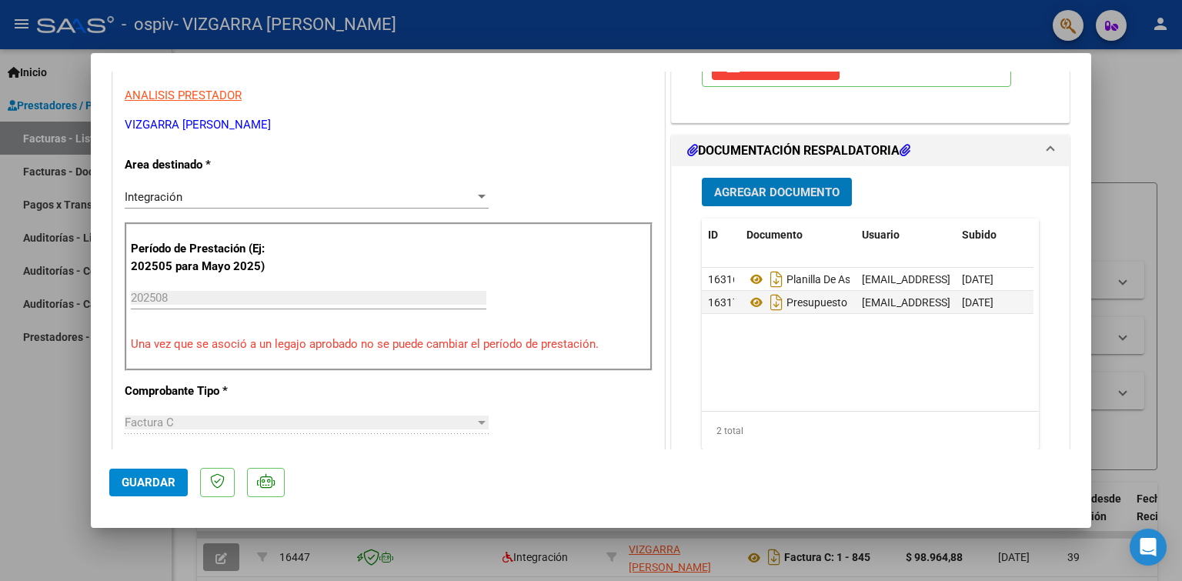
click at [145, 481] on span "Guardar" at bounding box center [149, 483] width 54 height 14
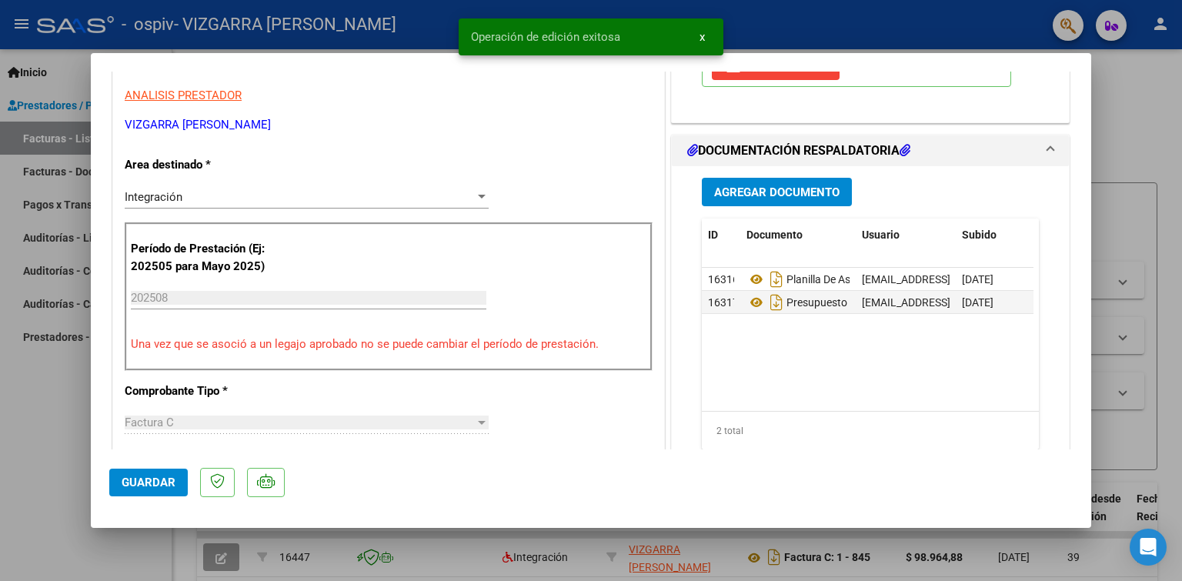
click at [46, 409] on div at bounding box center [591, 290] width 1182 height 581
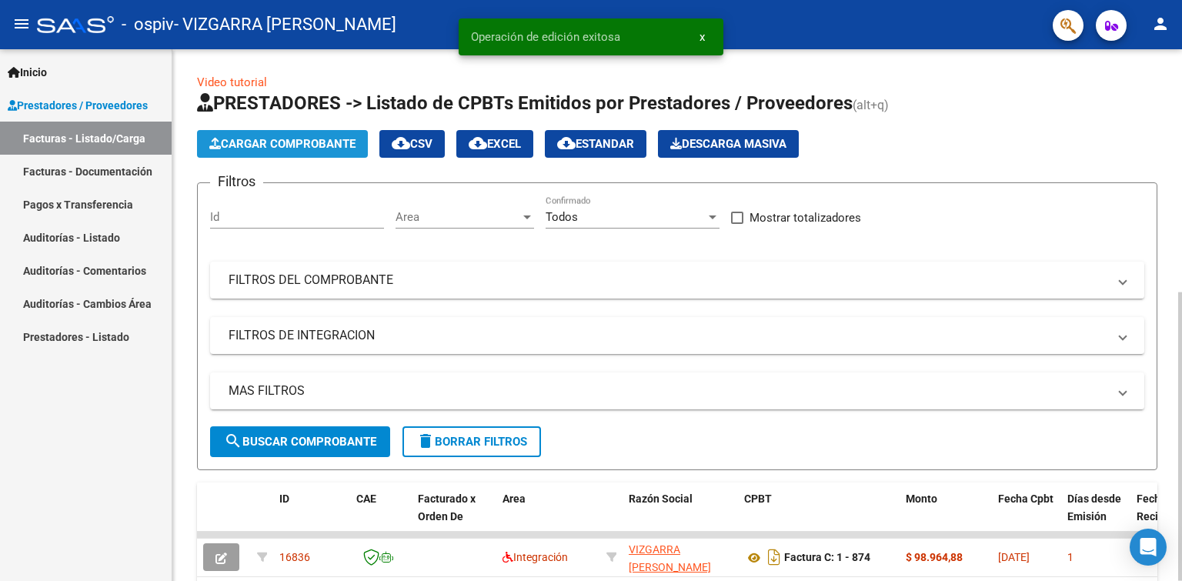
click at [283, 152] on button "Cargar Comprobante" at bounding box center [282, 144] width 171 height 28
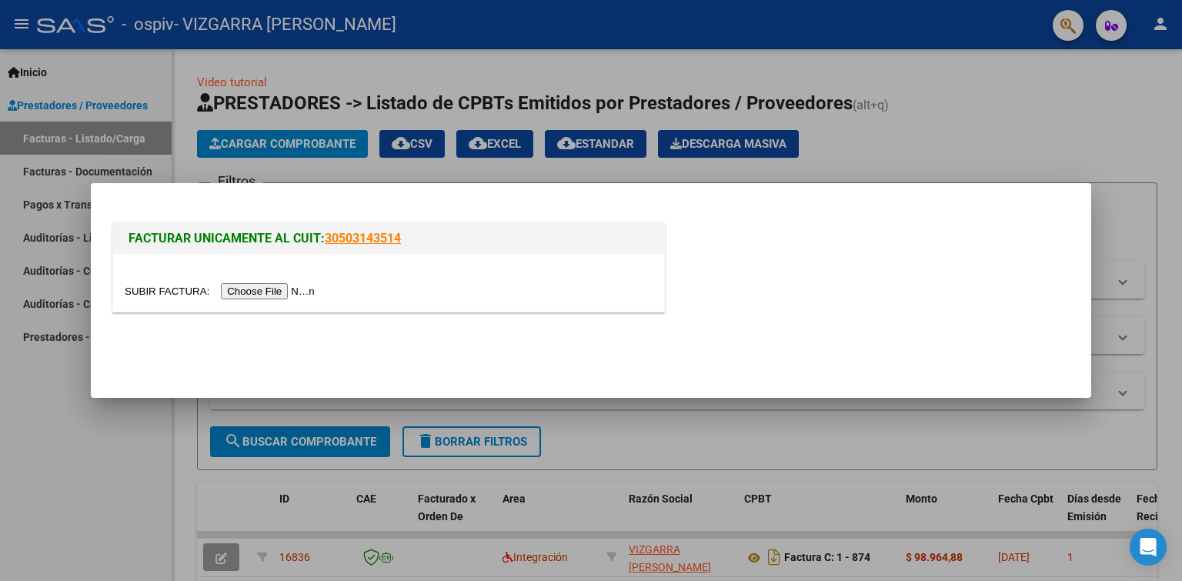
click at [270, 291] on input "file" at bounding box center [222, 291] width 195 height 16
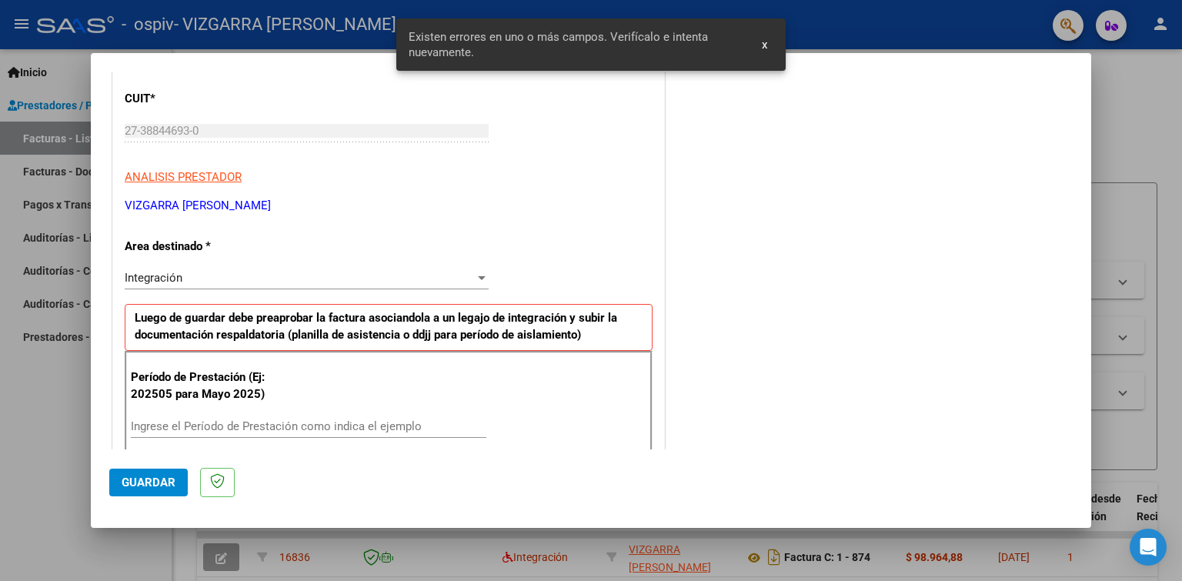
scroll to position [317, 0]
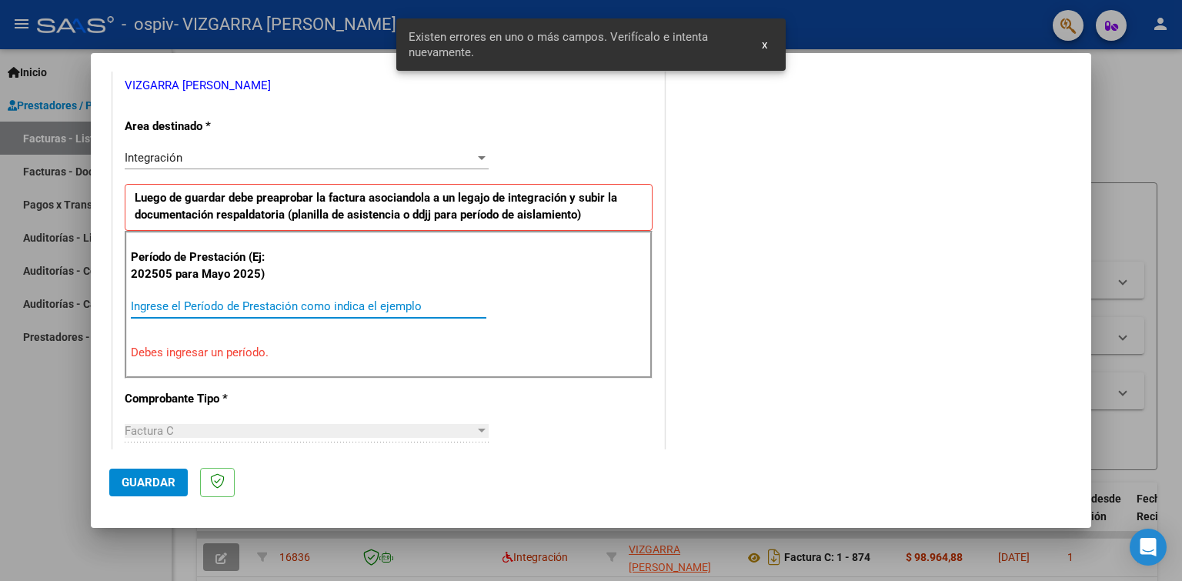
click at [291, 306] on input "Ingrese el Período de Prestación como indica el ejemplo" at bounding box center [309, 306] width 356 height 14
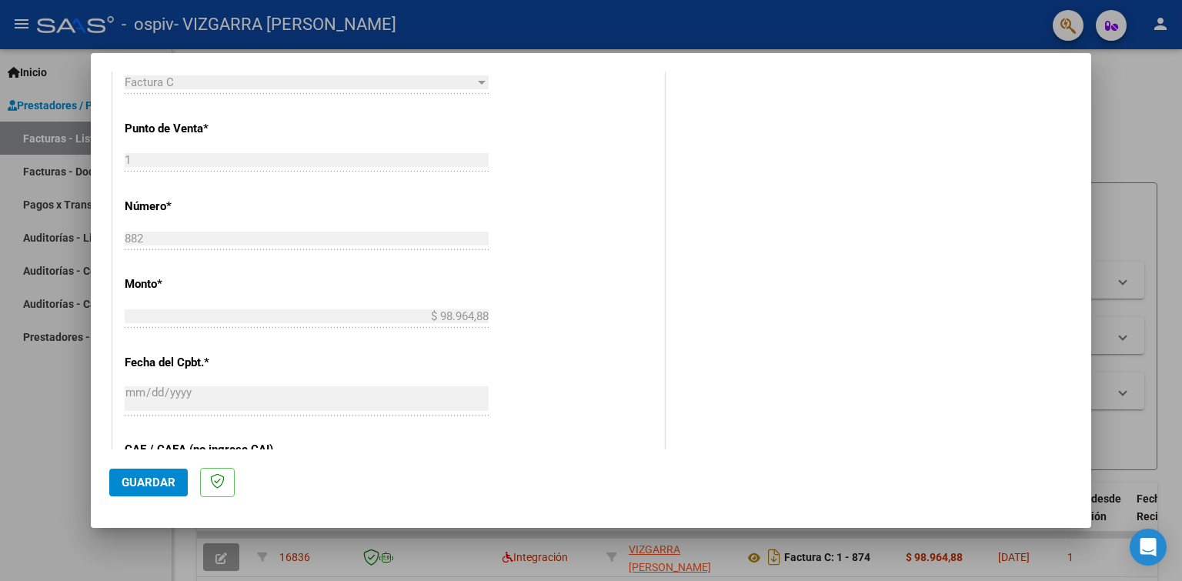
scroll to position [856, 0]
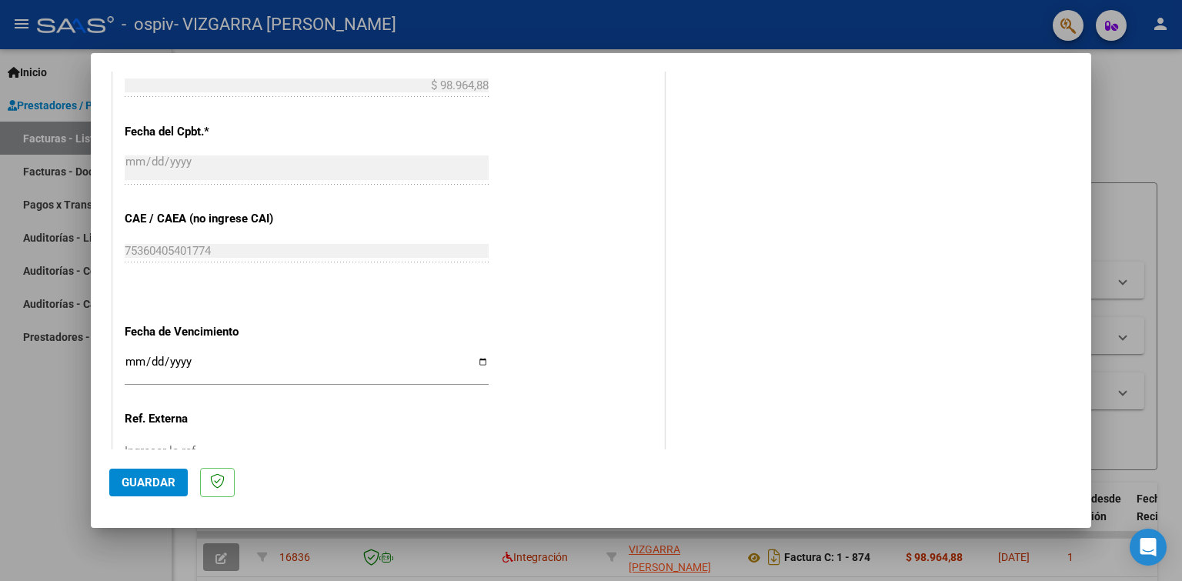
type input "202508"
click at [239, 356] on input "Ingresar la fecha" at bounding box center [307, 368] width 364 height 25
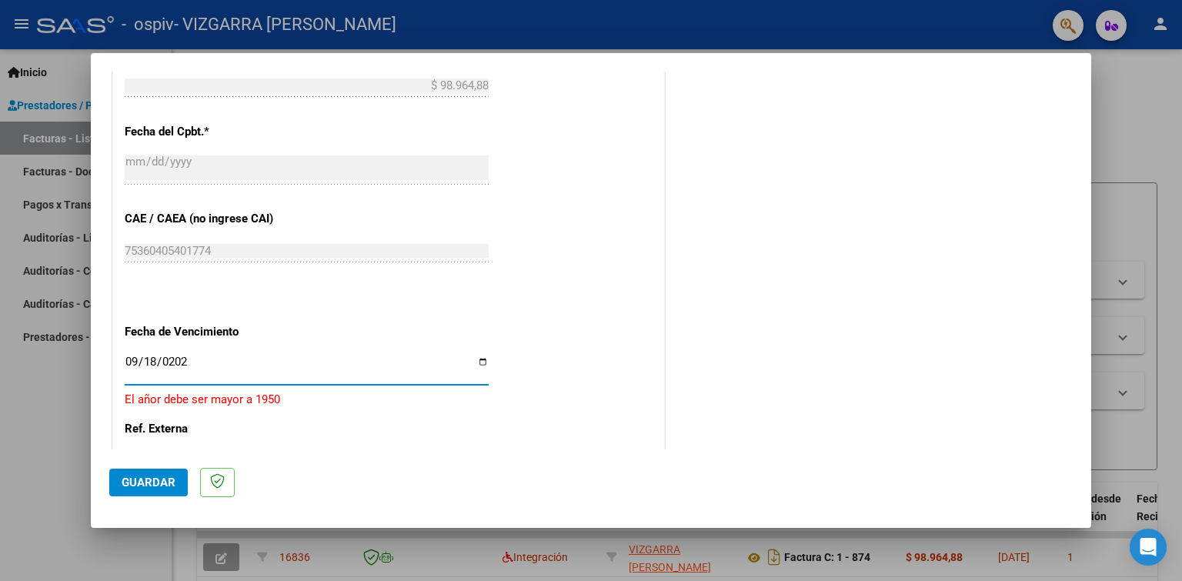
type input "[DATE]"
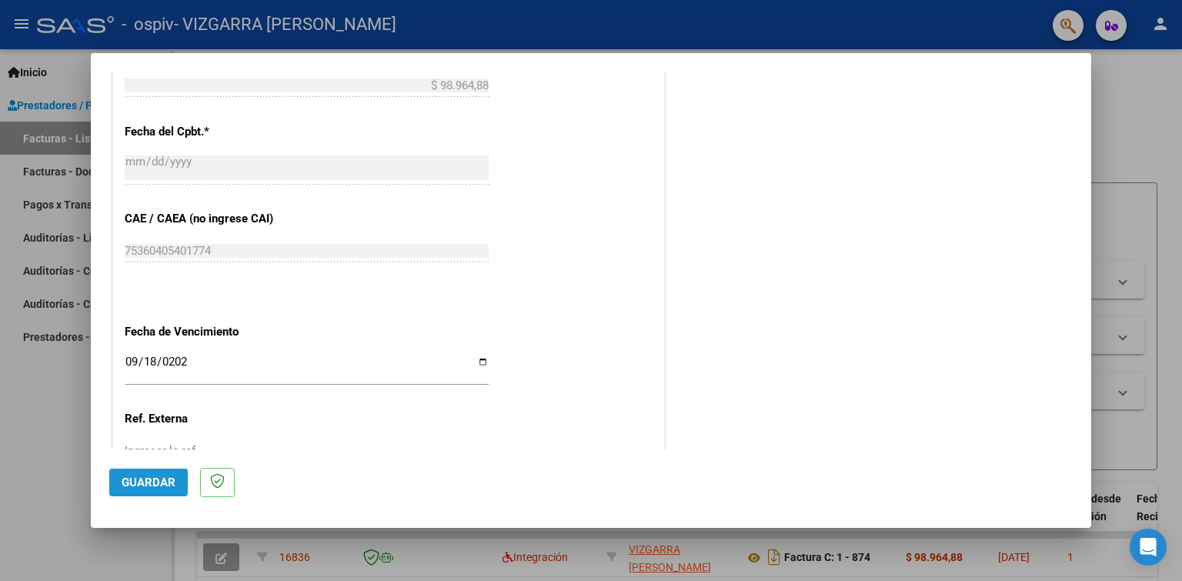
click at [141, 481] on span "Guardar" at bounding box center [149, 483] width 54 height 14
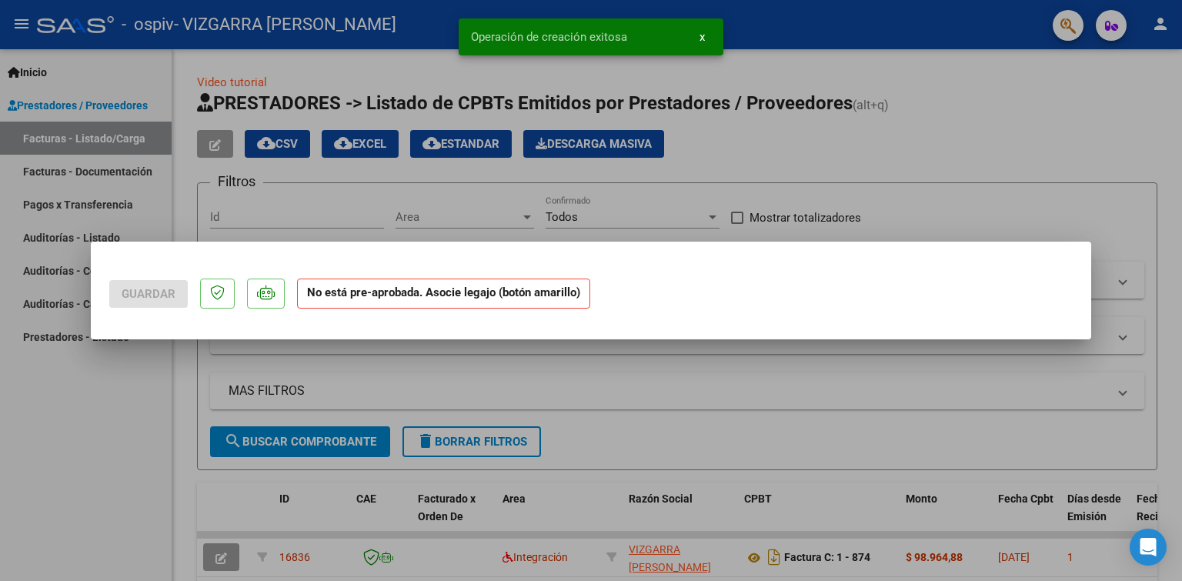
scroll to position [0, 0]
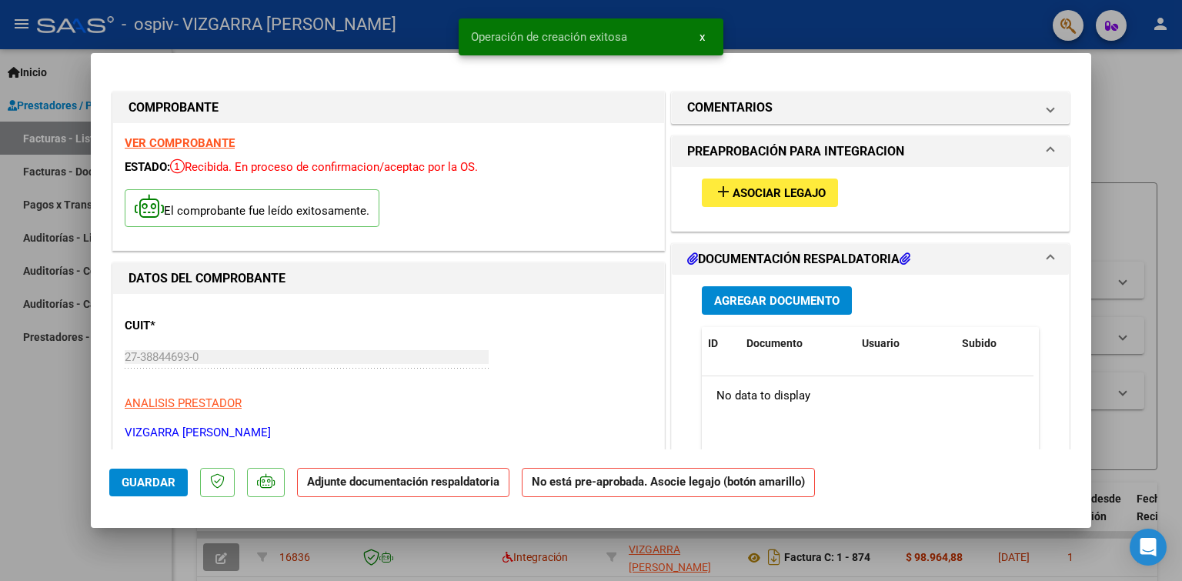
click at [781, 197] on span "Asociar Legajo" at bounding box center [779, 193] width 93 height 14
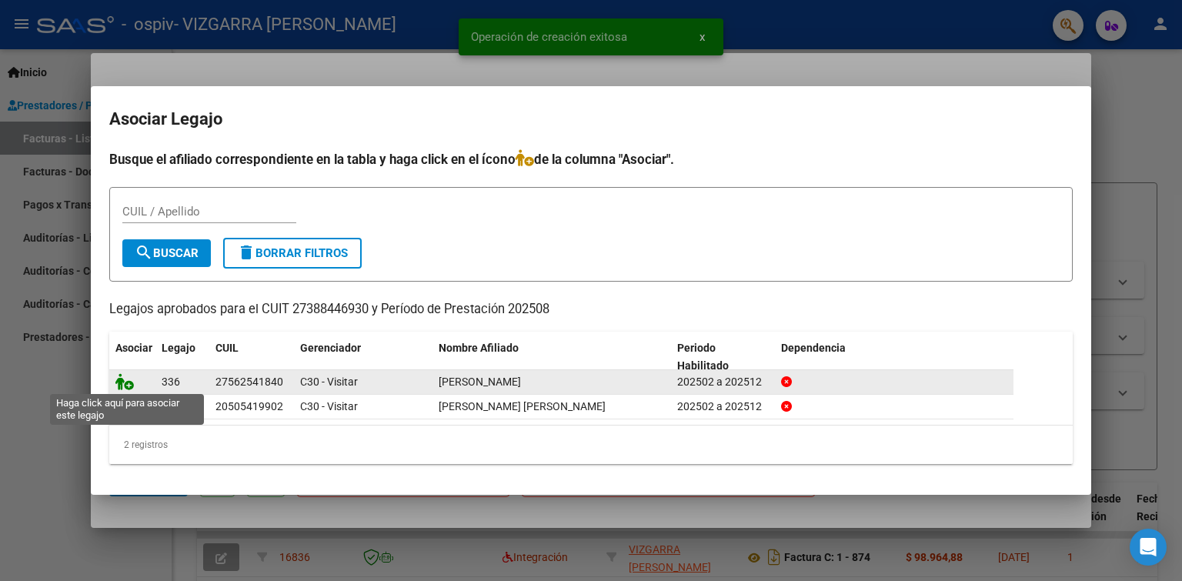
click at [125, 377] on icon at bounding box center [124, 381] width 18 height 17
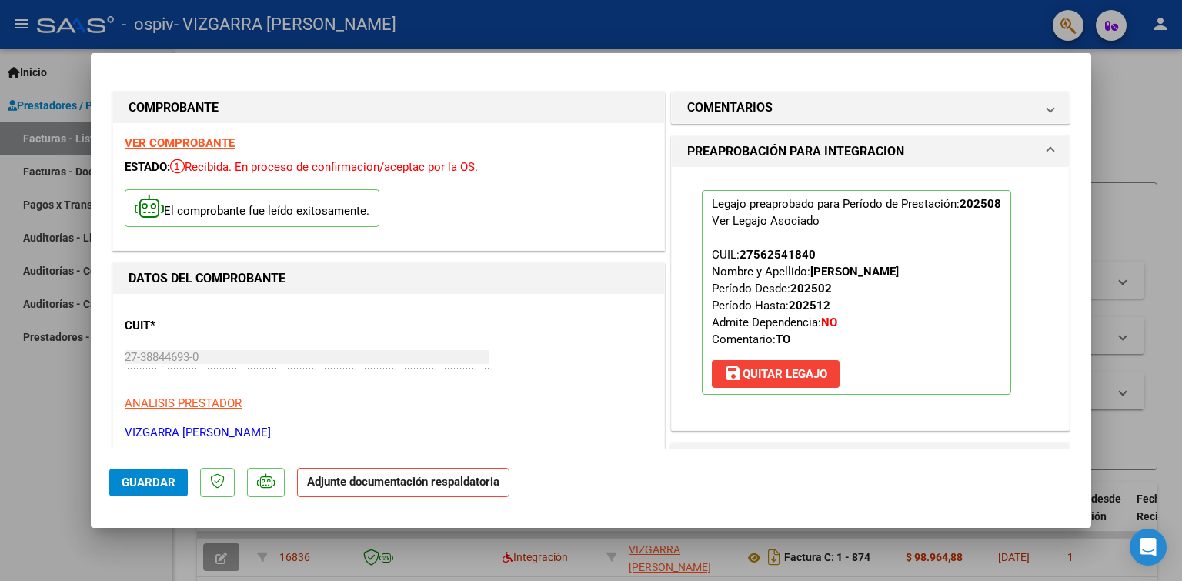
scroll to position [231, 0]
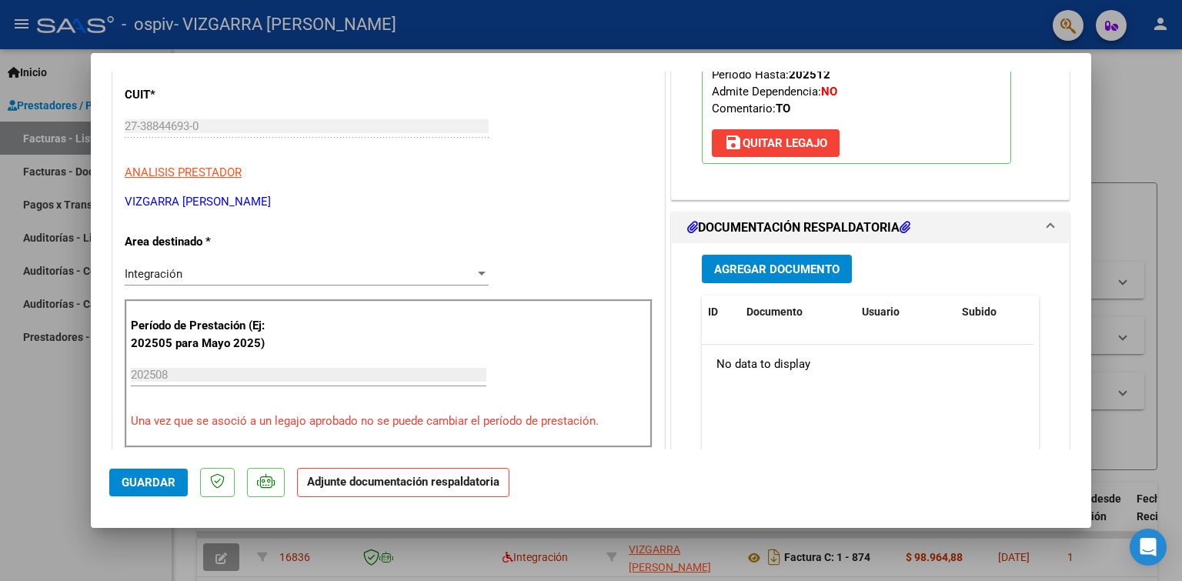
click at [803, 269] on span "Agregar Documento" at bounding box center [776, 269] width 125 height 14
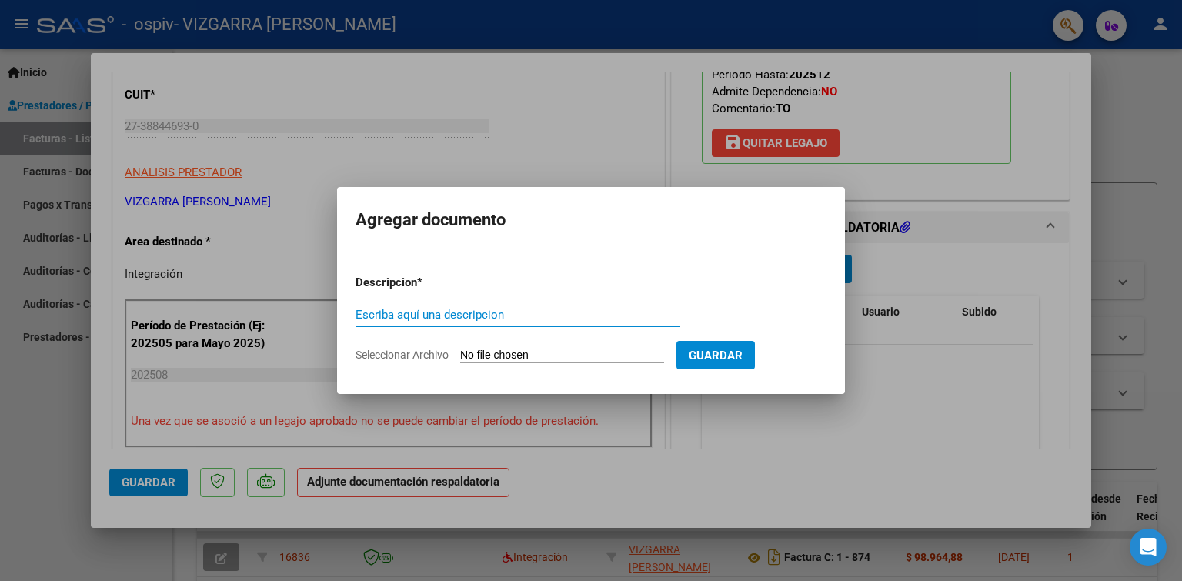
click at [422, 305] on div "Escriba aquí una descripcion" at bounding box center [518, 314] width 325 height 23
click at [424, 316] on input "Escriba aquí una descripcion" at bounding box center [518, 315] width 325 height 14
type input "Planilla de asistencia"
click at [511, 356] on input "Seleccionar Archivo" at bounding box center [562, 356] width 204 height 15
type input "C:\fakepath\Planilla de asistencia.pdf"
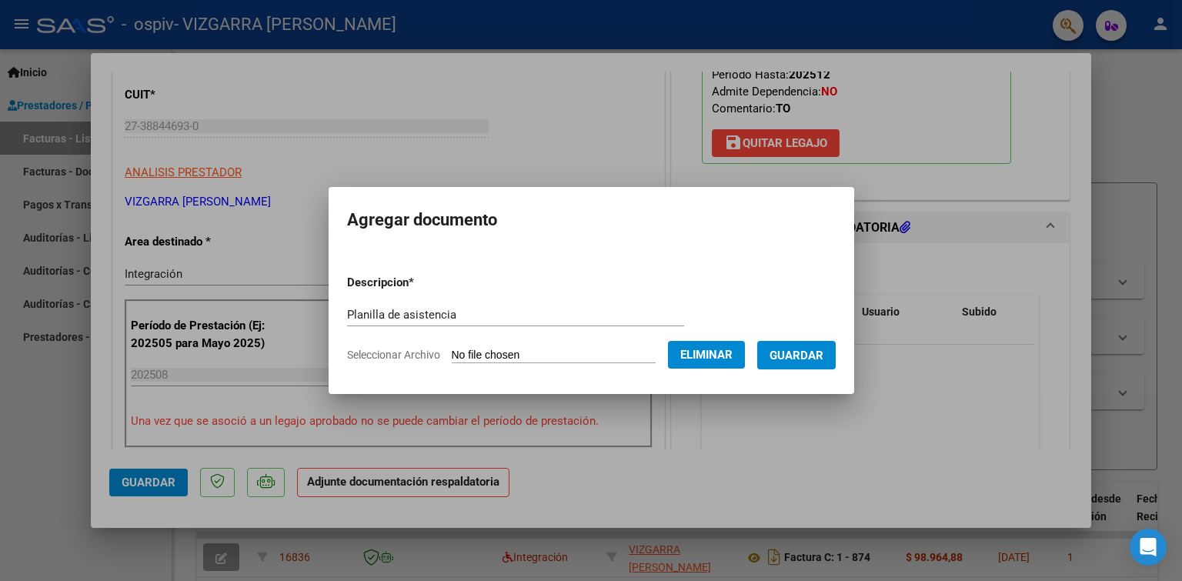
click at [791, 356] on span "Guardar" at bounding box center [797, 356] width 54 height 14
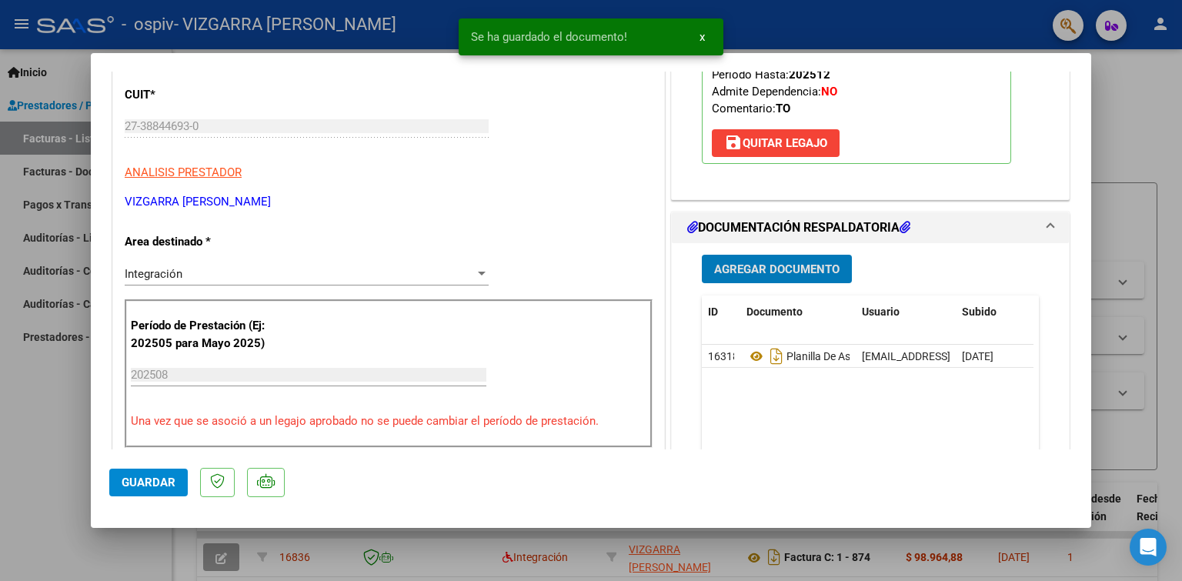
click at [774, 276] on button "Agregar Documento" at bounding box center [777, 269] width 150 height 28
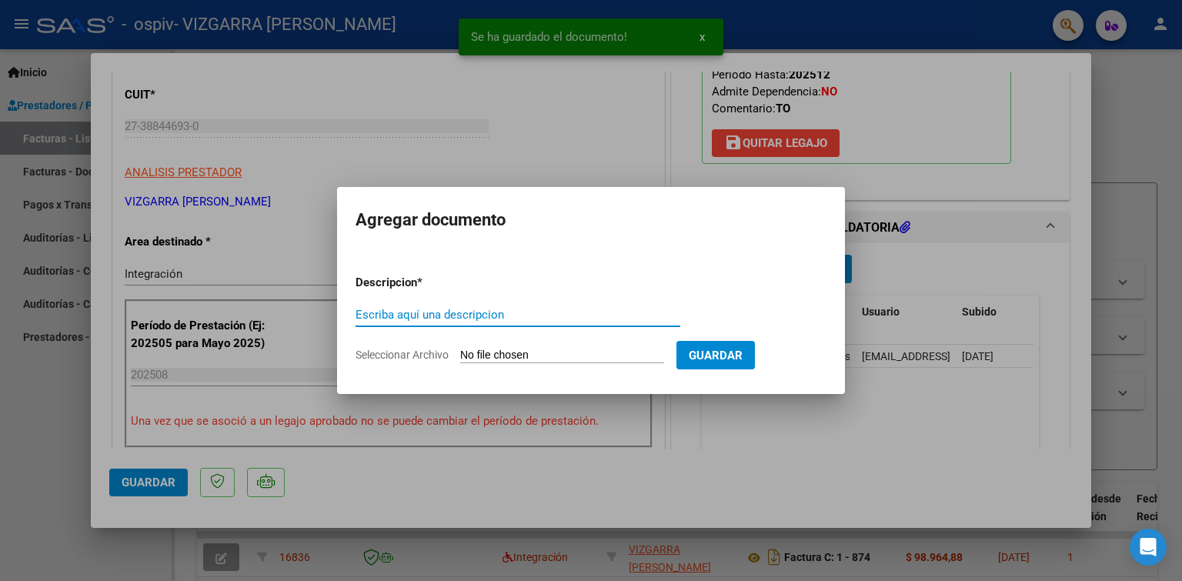
click at [481, 316] on input "Escriba aquí una descripcion" at bounding box center [518, 315] width 325 height 14
type input "Prespuesto aprobado"
click at [510, 346] on form "Descripcion * Prespuesto aprobado Escriba aquí una descripcion Seleccionar Arch…" at bounding box center [591, 318] width 471 height 112
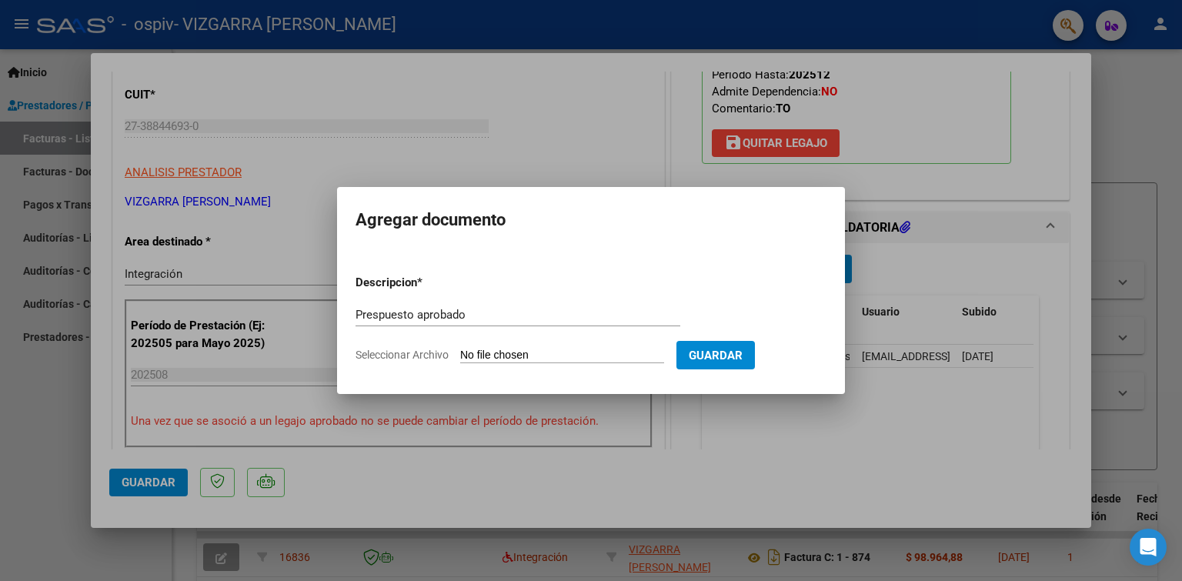
click at [511, 349] on input "Seleccionar Archivo" at bounding box center [562, 356] width 204 height 15
type input "C:\fakepath\Autorizacion.pdf"
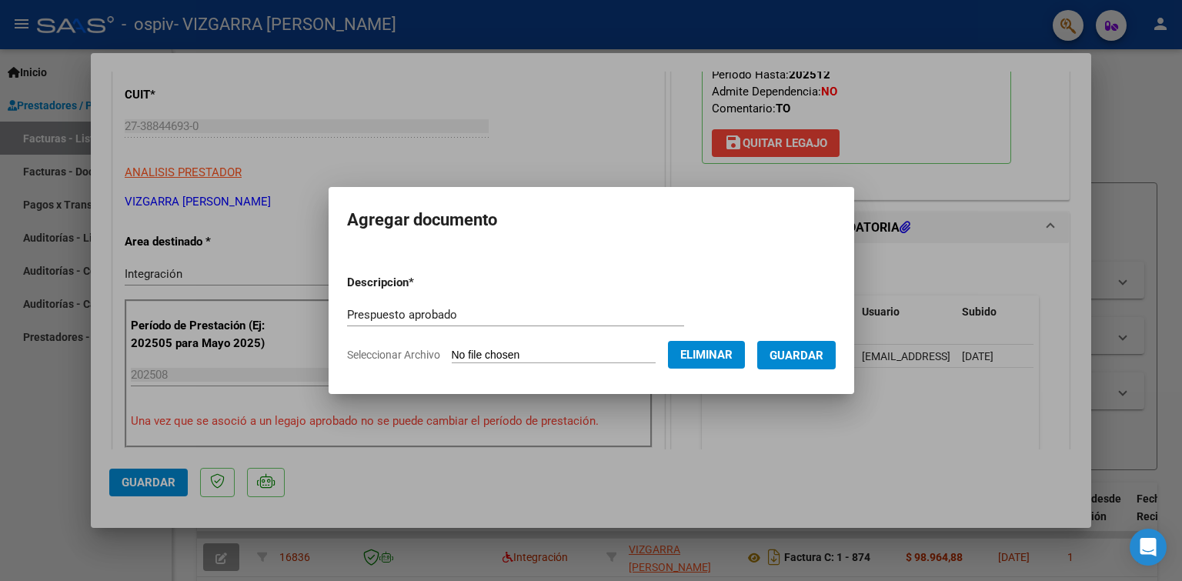
click at [794, 371] on form "Descripcion * Prespuesto aprobado Escriba aquí una descripcion Seleccionar Arch…" at bounding box center [591, 318] width 489 height 112
click at [800, 362] on span "Guardar" at bounding box center [797, 356] width 54 height 14
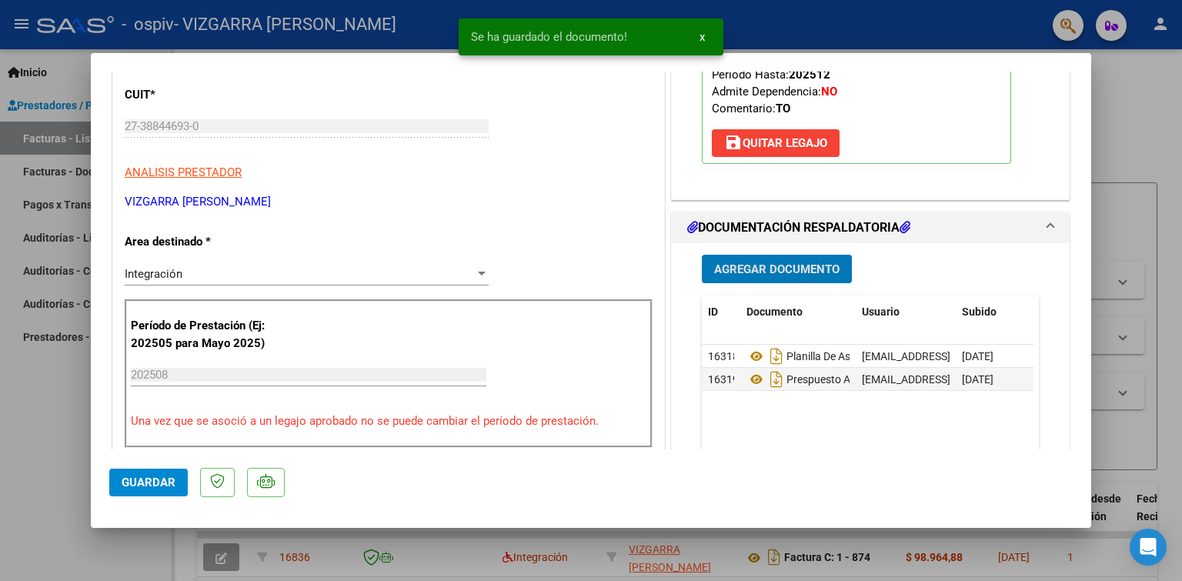
click at [142, 479] on span "Guardar" at bounding box center [149, 483] width 54 height 14
click at [18, 393] on div at bounding box center [591, 290] width 1182 height 581
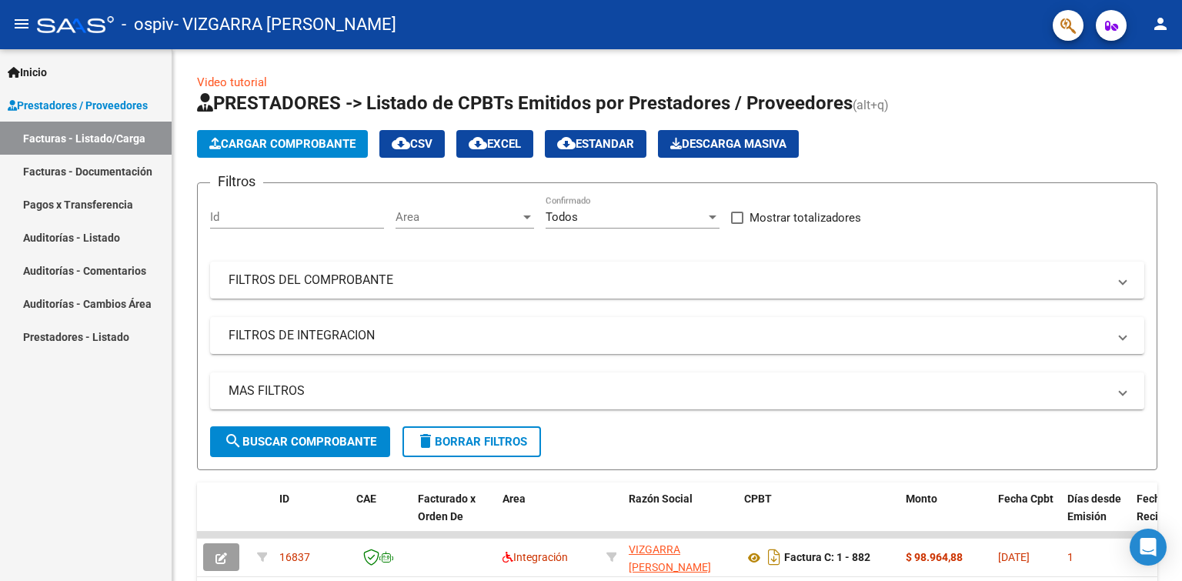
click at [1164, 28] on mat-icon "person" at bounding box center [1160, 24] width 18 height 18
click at [1110, 100] on button "exit_to_app Salir" at bounding box center [1129, 101] width 94 height 37
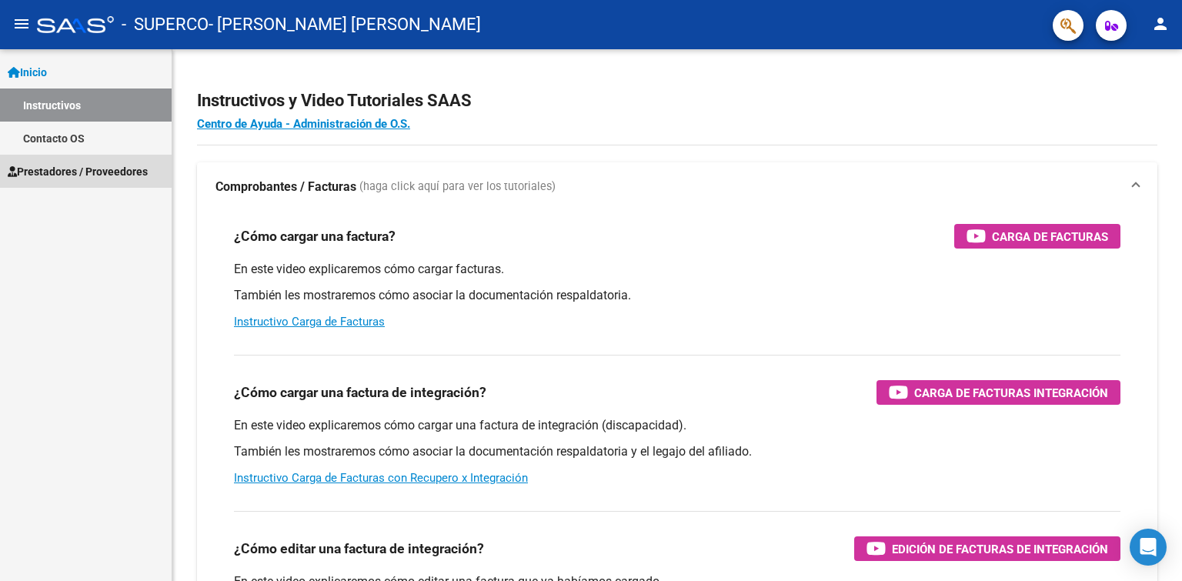
click at [58, 177] on span "Prestadores / Proveedores" at bounding box center [78, 171] width 140 height 17
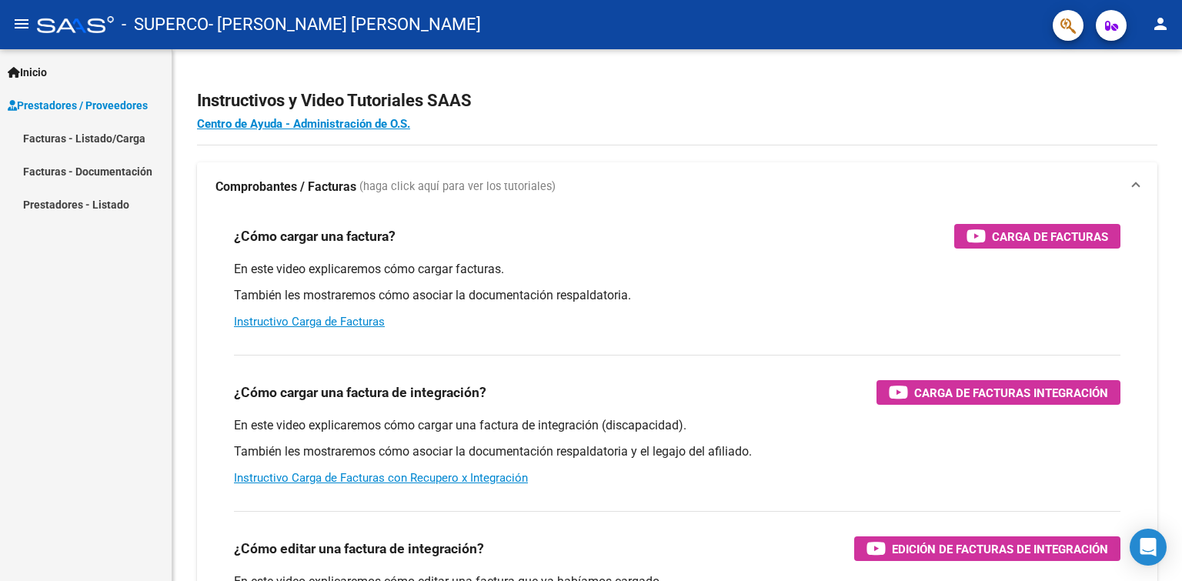
click at [46, 137] on link "Facturas - Listado/Carga" at bounding box center [86, 138] width 172 height 33
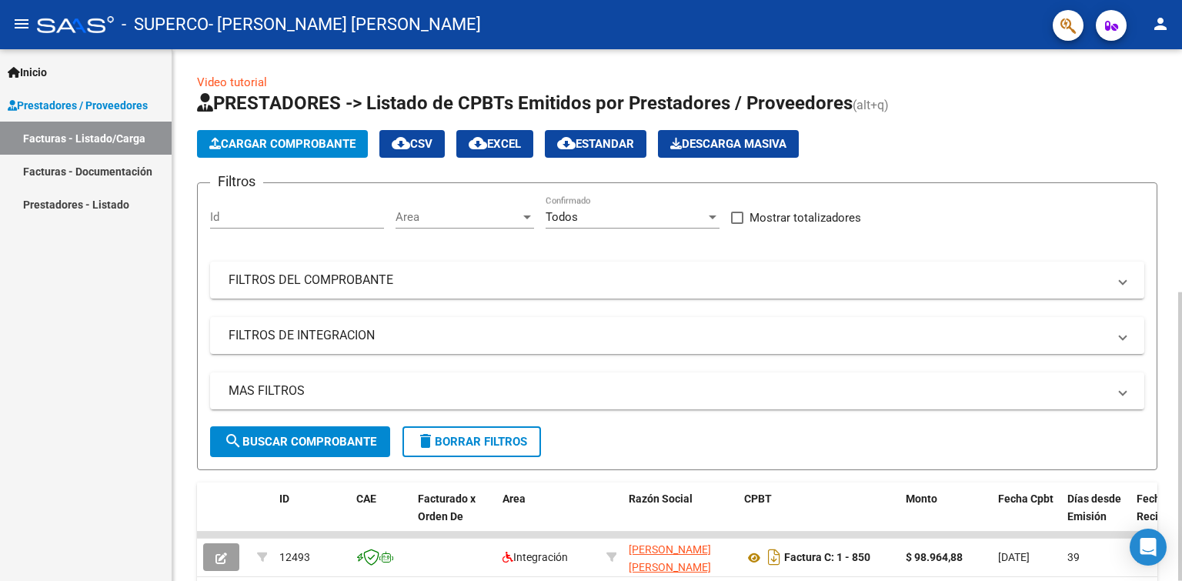
click at [294, 150] on button "Cargar Comprobante" at bounding box center [282, 144] width 171 height 28
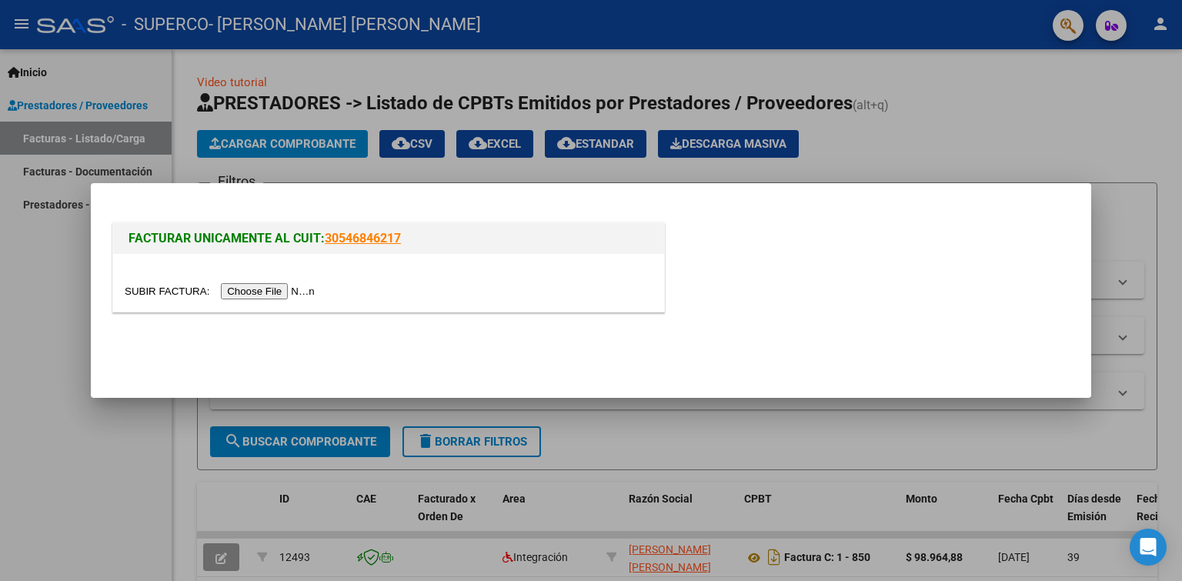
click at [265, 291] on input "file" at bounding box center [222, 291] width 195 height 16
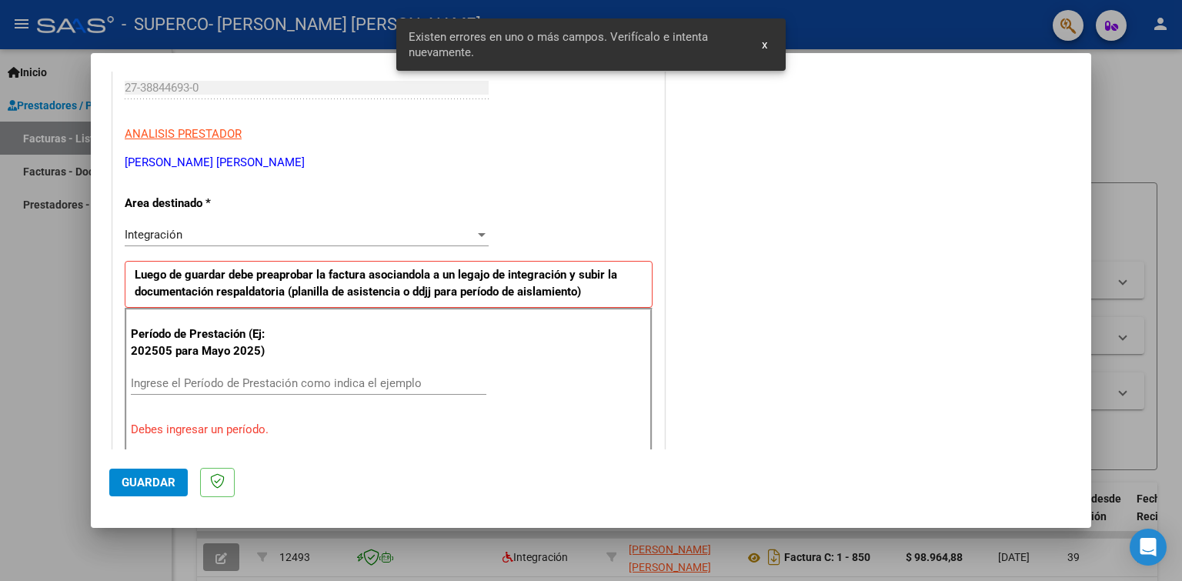
scroll to position [317, 0]
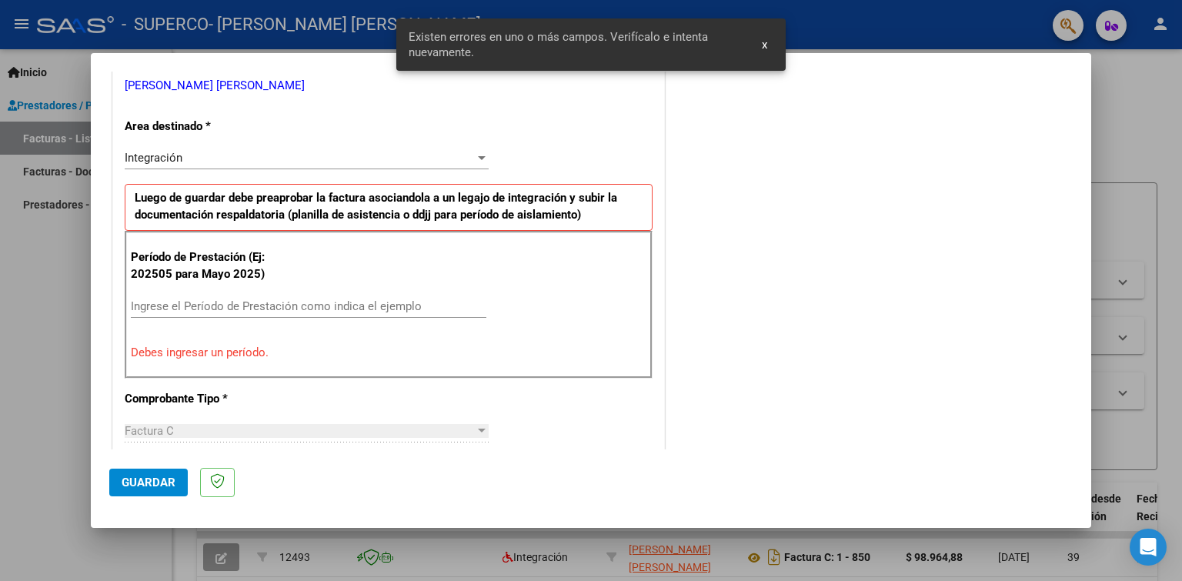
click at [279, 295] on div "Ingrese el Período de Prestación como indica el ejemplo" at bounding box center [309, 306] width 356 height 23
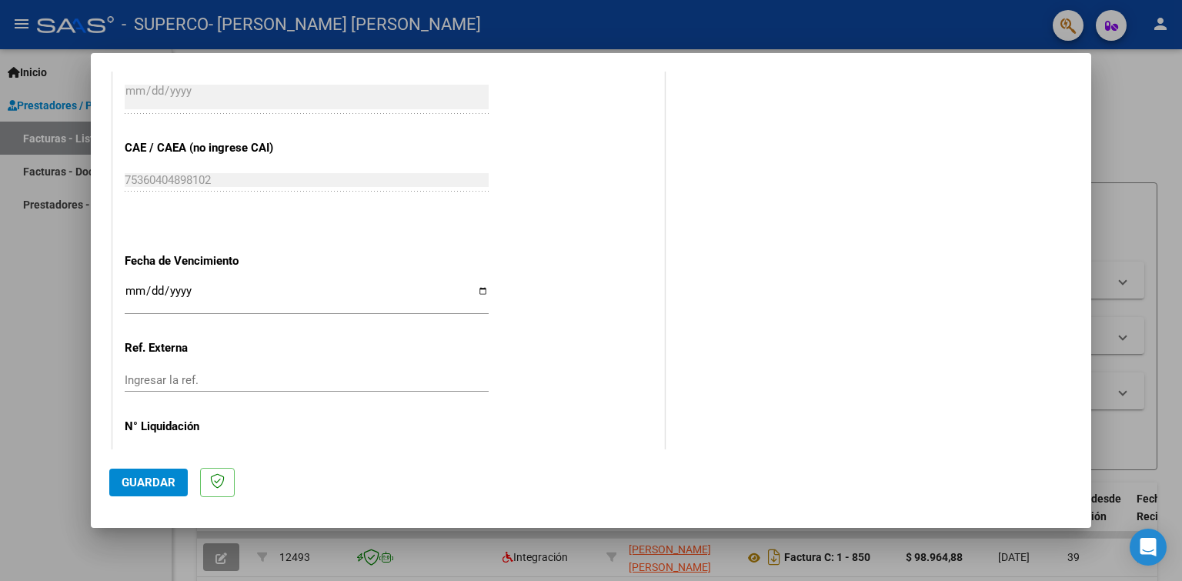
scroll to position [933, 0]
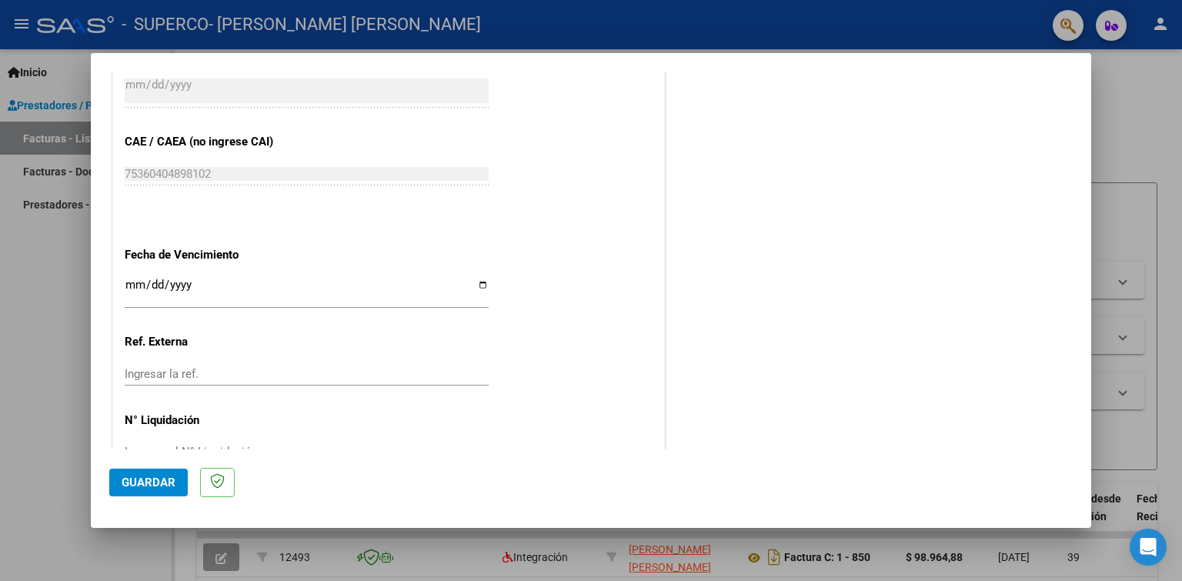
type input "202508"
click at [271, 279] on input "Ingresar la fecha" at bounding box center [307, 291] width 364 height 25
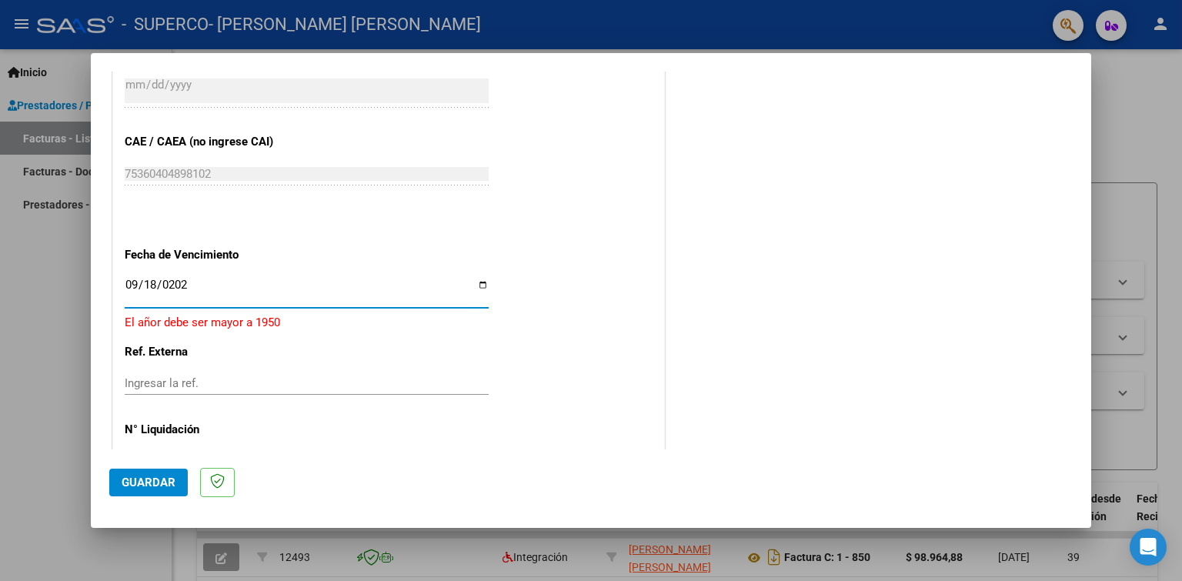
type input "[DATE]"
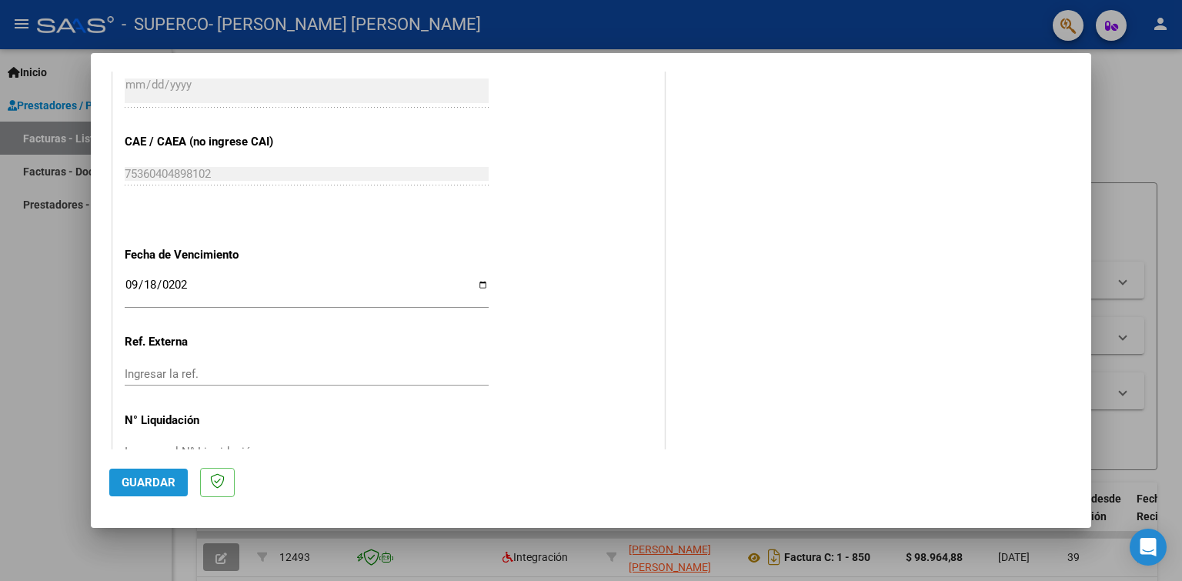
click at [163, 473] on button "Guardar" at bounding box center [148, 483] width 79 height 28
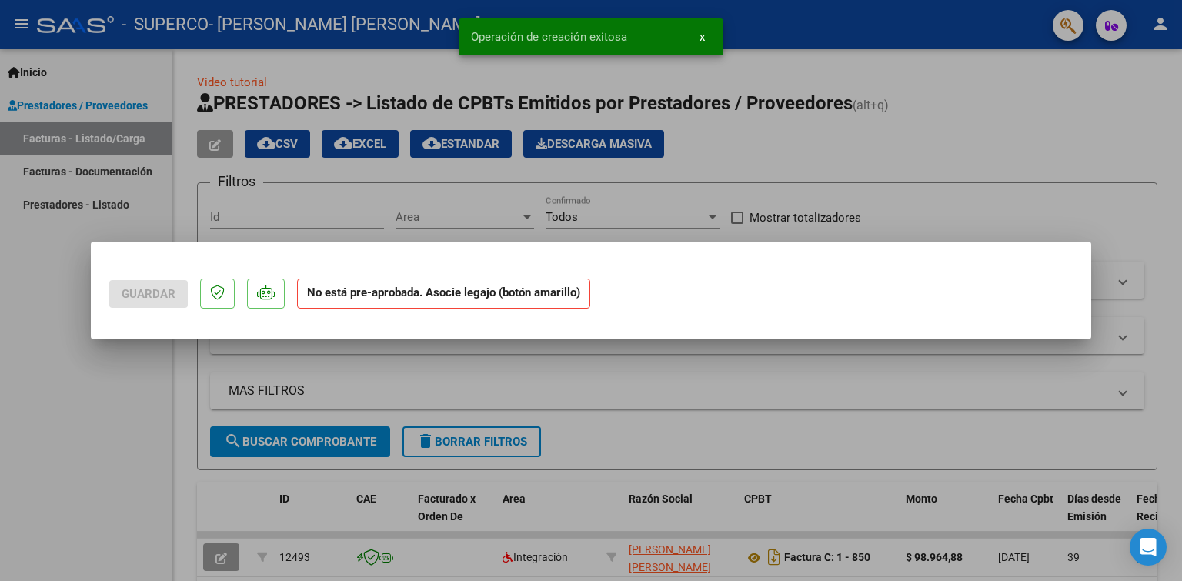
scroll to position [0, 0]
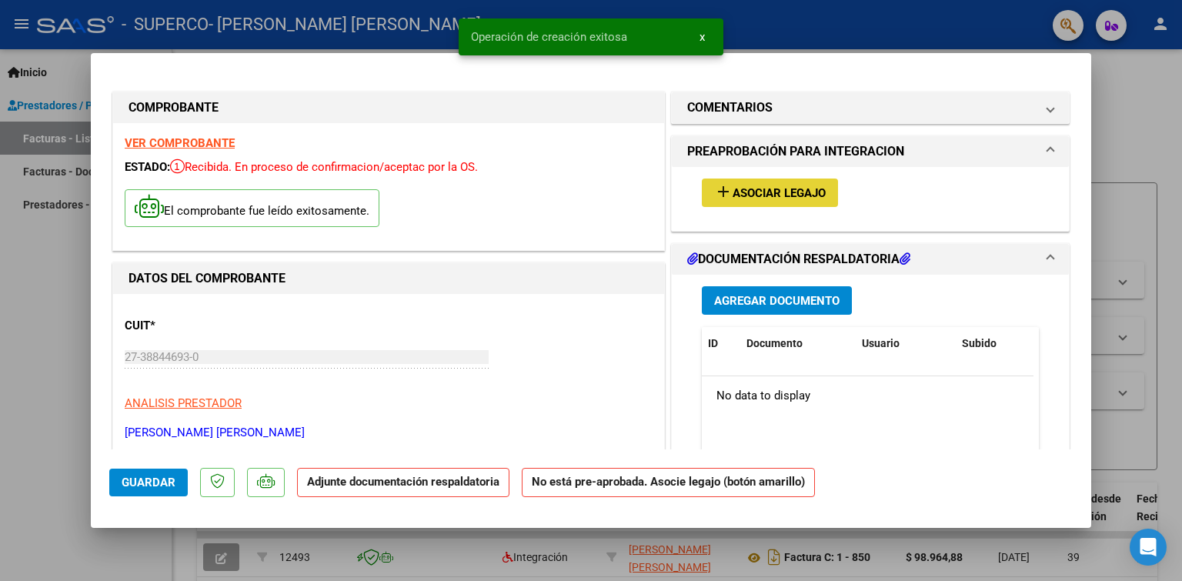
click at [770, 196] on span "Asociar Legajo" at bounding box center [779, 193] width 93 height 14
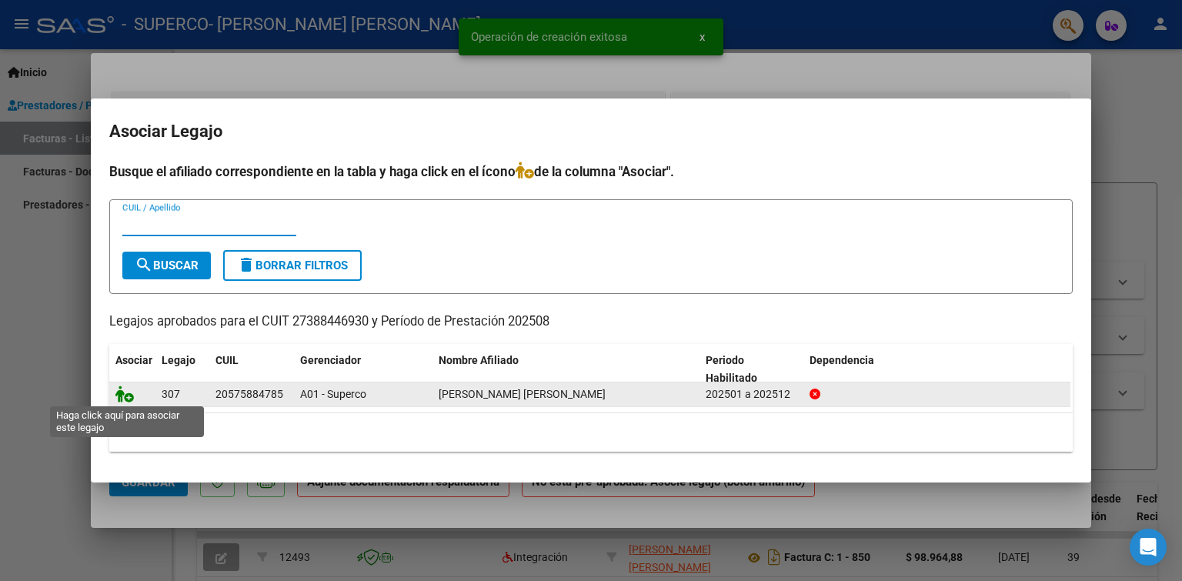
click at [126, 389] on icon at bounding box center [124, 394] width 18 height 17
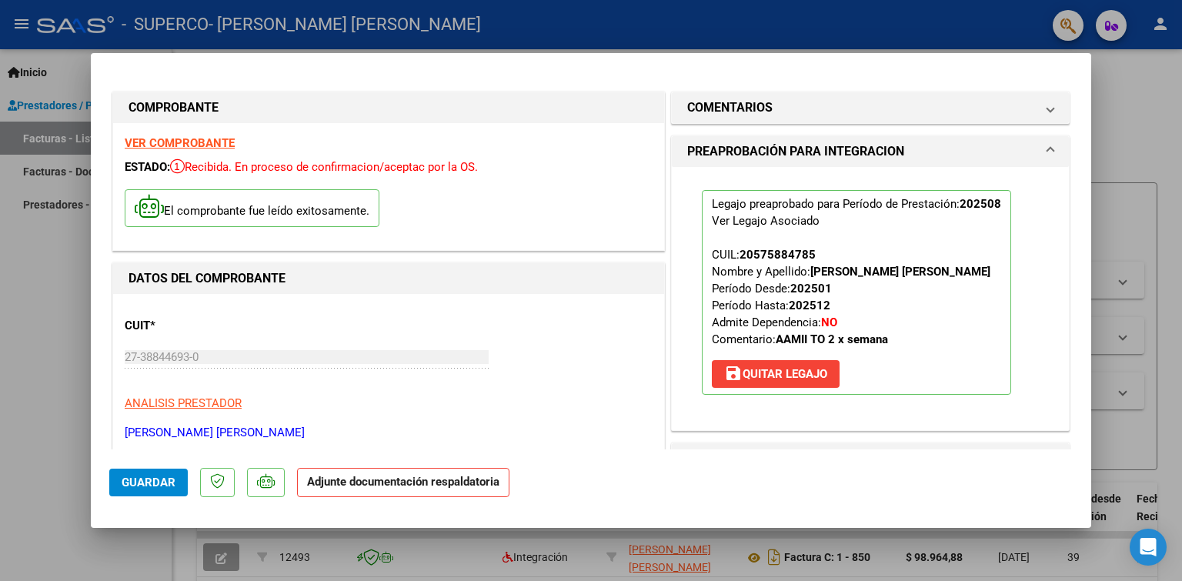
scroll to position [231, 0]
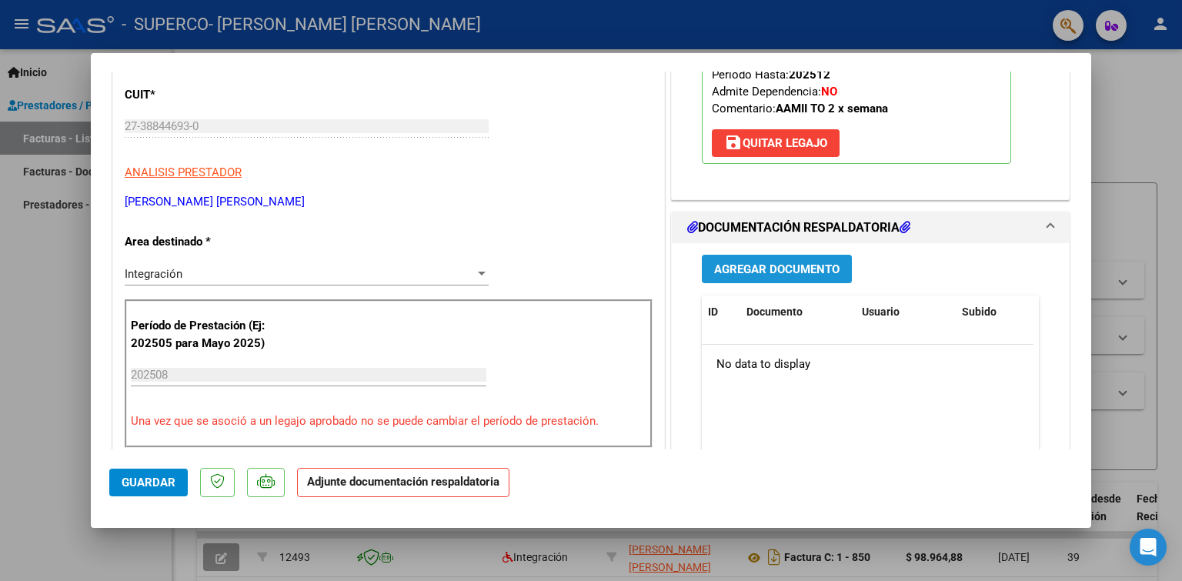
click at [760, 280] on button "Agregar Documento" at bounding box center [777, 269] width 150 height 28
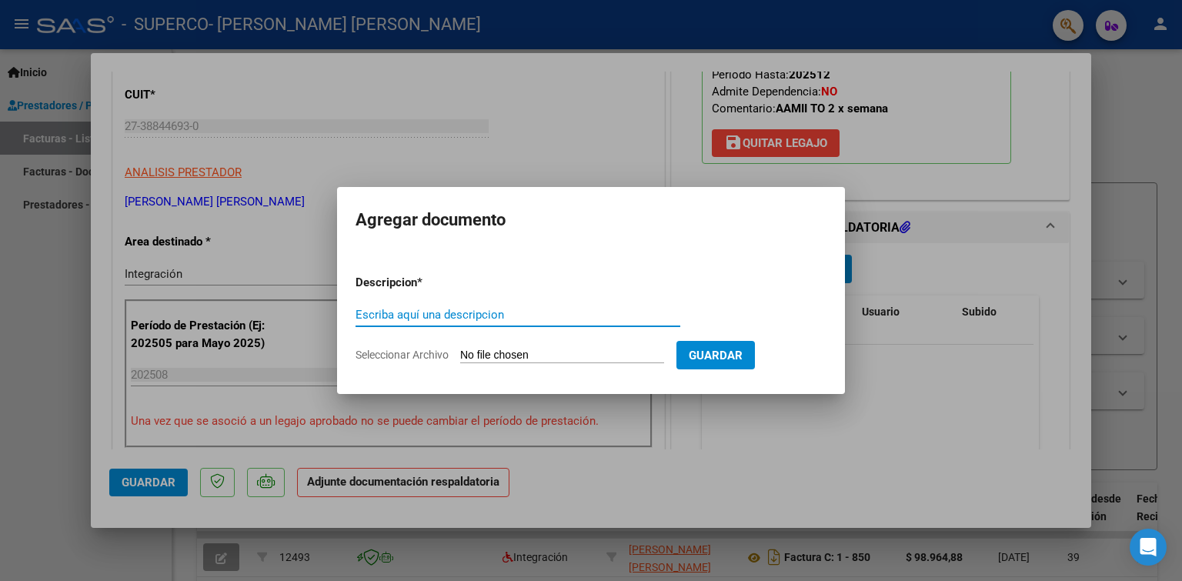
click at [499, 318] on input "Escriba aquí una descripcion" at bounding box center [518, 315] width 325 height 14
type input "Planilla de asistencia"
click at [501, 353] on input "Seleccionar Archivo" at bounding box center [562, 356] width 204 height 15
type input "C:\fakepath\Planilla de asistencia.pdf"
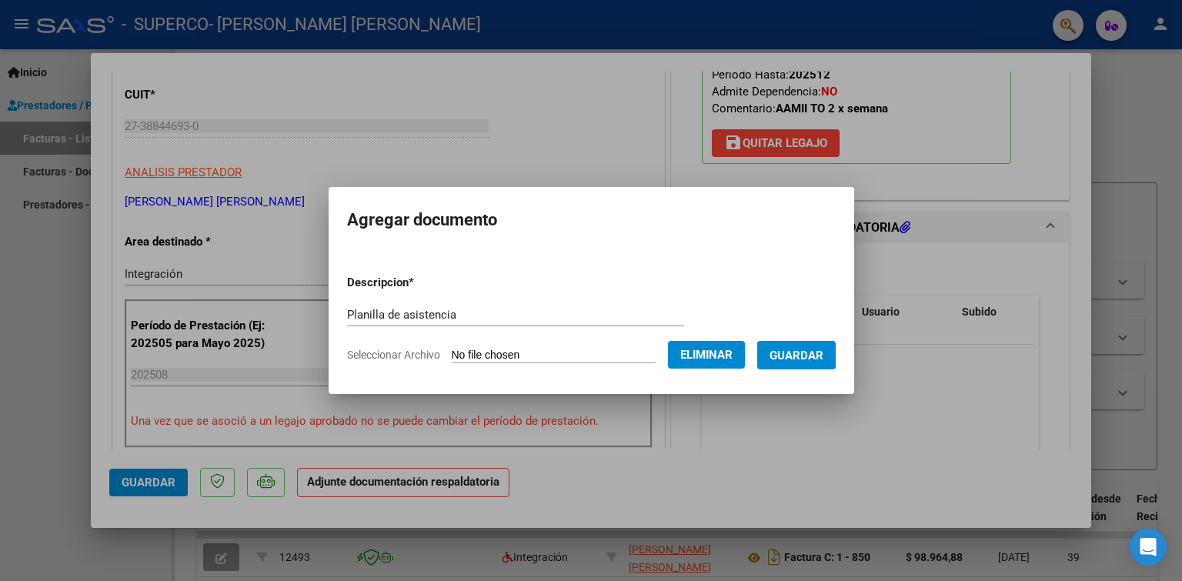
click at [810, 361] on span "Guardar" at bounding box center [797, 356] width 54 height 14
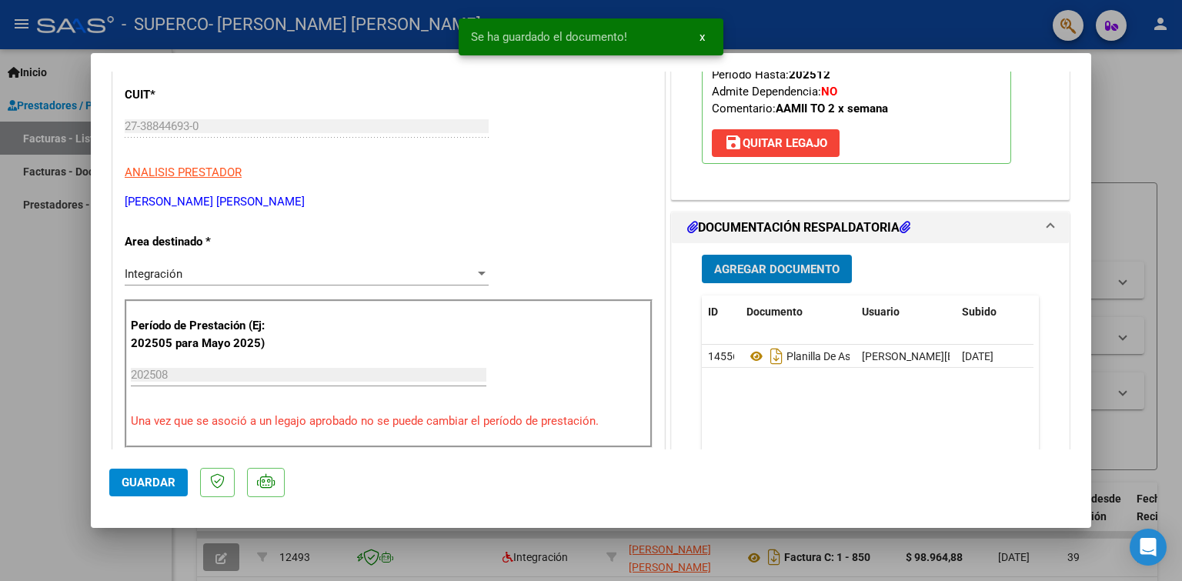
scroll to position [462, 0]
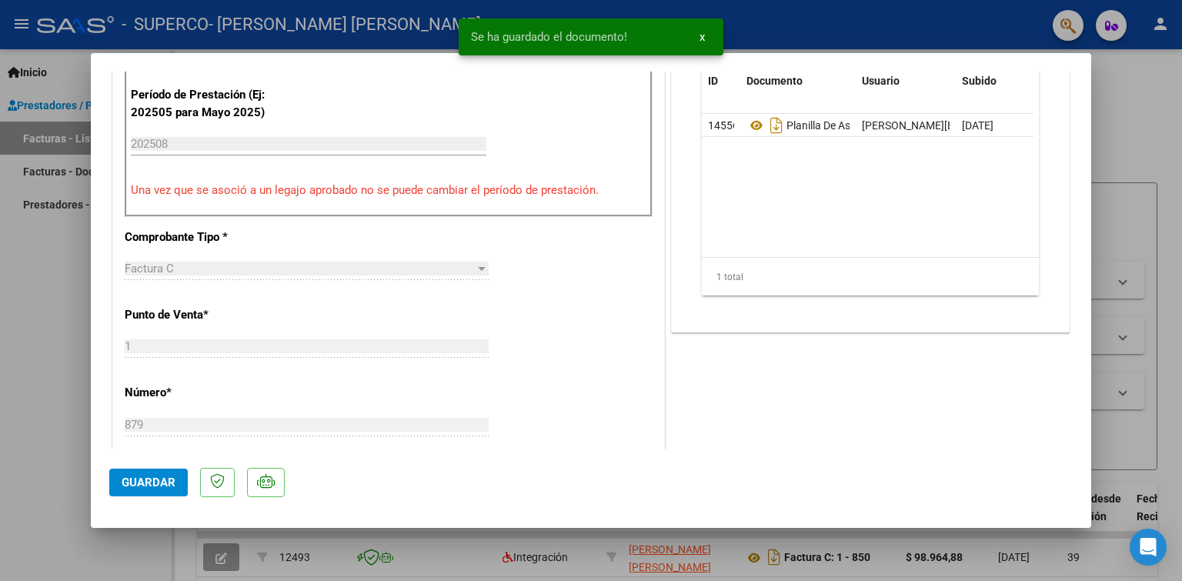
click at [123, 483] on span "Guardar" at bounding box center [149, 483] width 54 height 14
click at [62, 458] on div at bounding box center [591, 290] width 1182 height 581
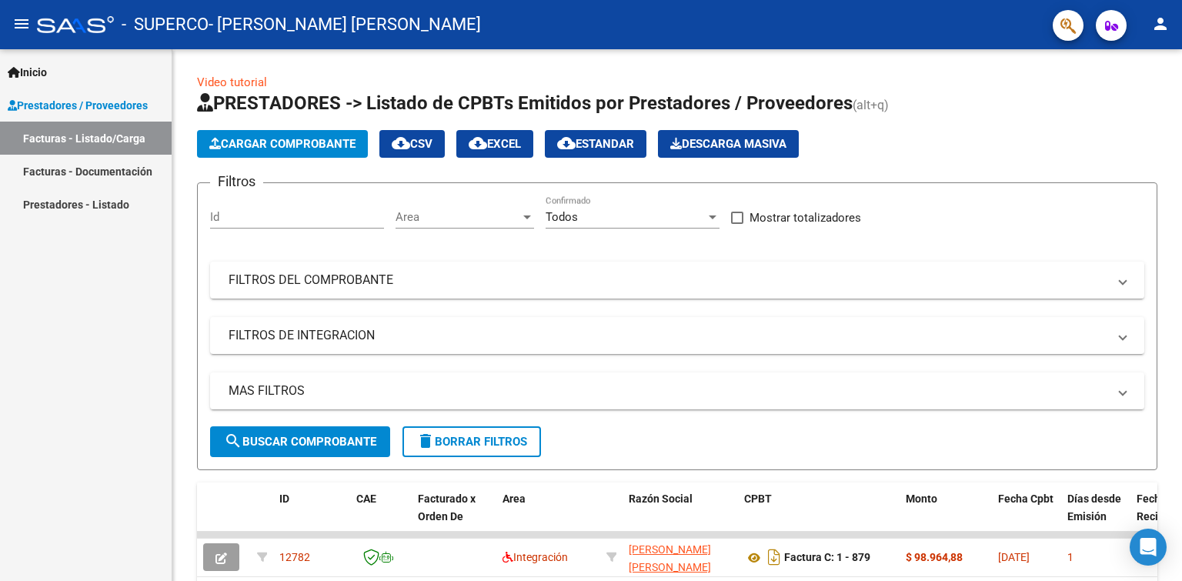
click at [1158, 24] on mat-icon "person" at bounding box center [1160, 24] width 18 height 18
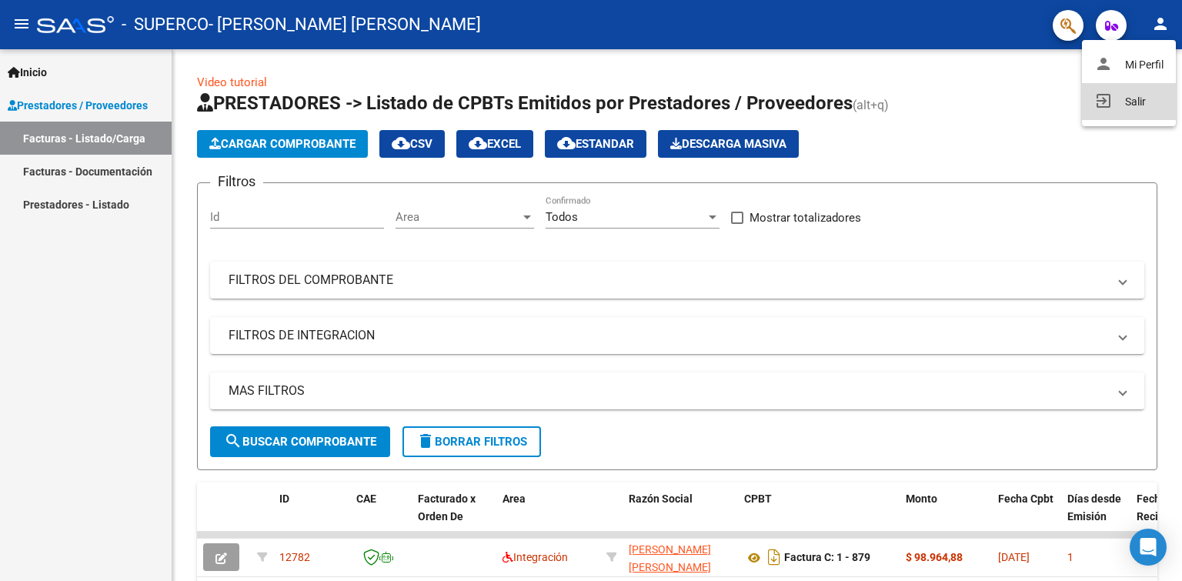
click at [1102, 103] on mat-icon "exit_to_app" at bounding box center [1104, 101] width 18 height 18
